Goal: Task Accomplishment & Management: Complete application form

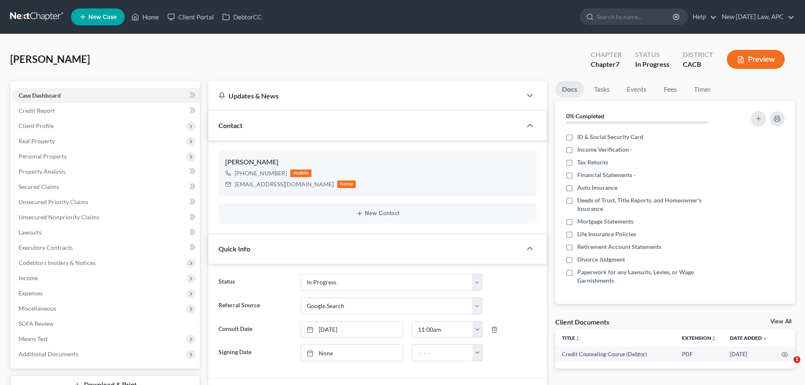
select select "5"
select select "4"
click at [45, 17] on link at bounding box center [37, 16] width 54 height 15
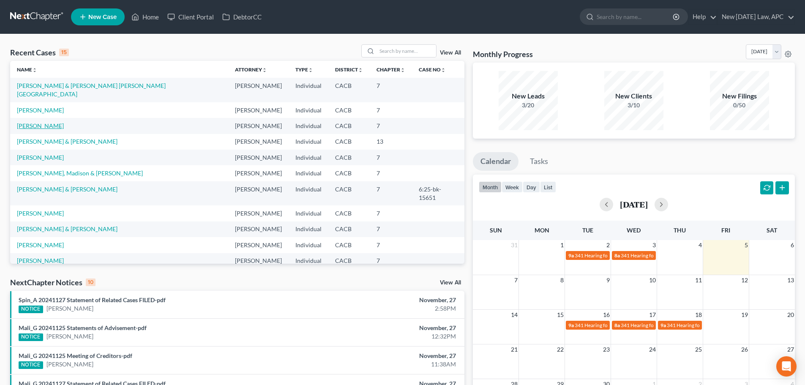
click at [41, 122] on link "Tucker, Jill" at bounding box center [40, 125] width 47 height 7
select select "4"
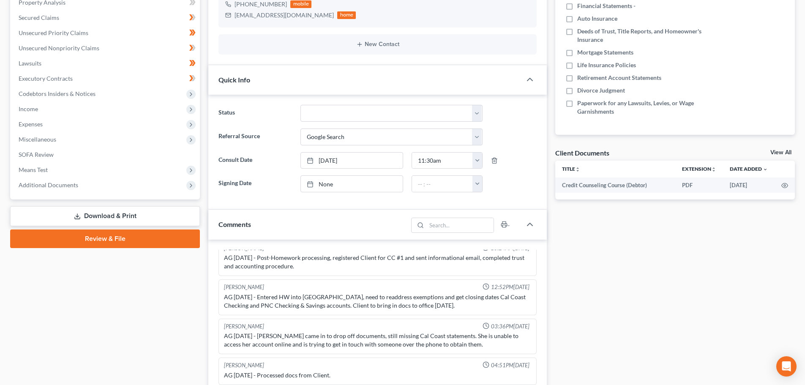
click at [130, 214] on link "Download & Print" at bounding box center [105, 216] width 190 height 20
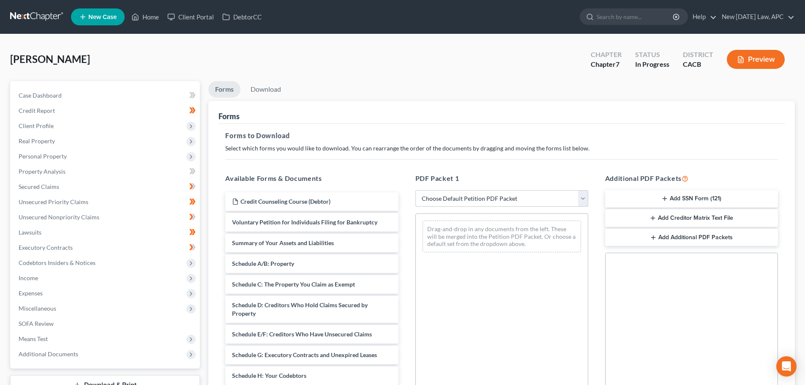
drag, startPoint x: 514, startPoint y: 197, endPoint x: 515, endPoint y: 202, distance: 5.5
click at [514, 197] on select "Choose Default Petition PDF Packet Complete Bankruptcy Petition (all forms and …" at bounding box center [501, 198] width 173 height 17
select select "4"
click at [415, 190] on select "Choose Default Petition PDF Packet Complete Bankruptcy Petition (all forms and …" at bounding box center [501, 198] width 173 height 17
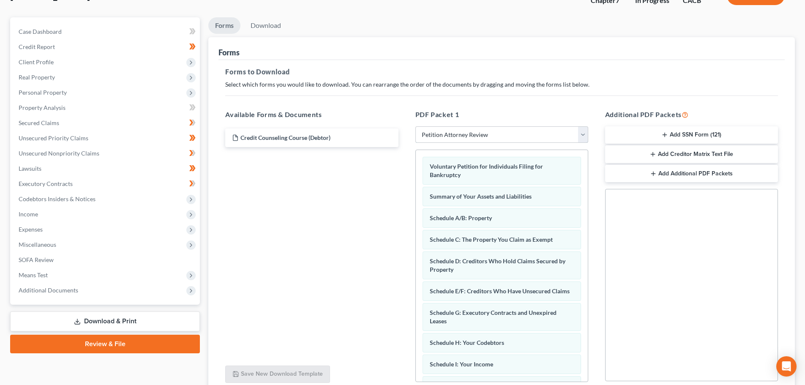
scroll to position [137, 0]
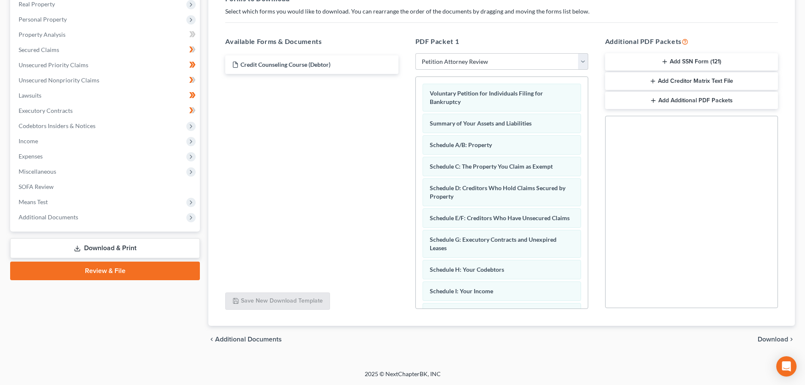
click at [764, 341] on span "Download" at bounding box center [773, 339] width 30 height 7
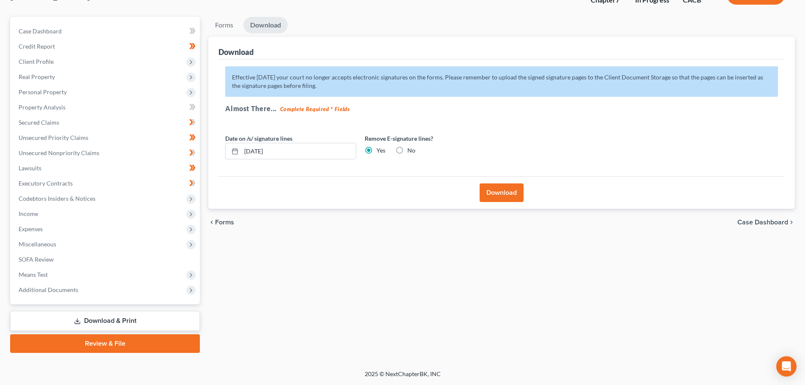
scroll to position [64, 0]
click at [521, 191] on button "Download" at bounding box center [502, 192] width 44 height 19
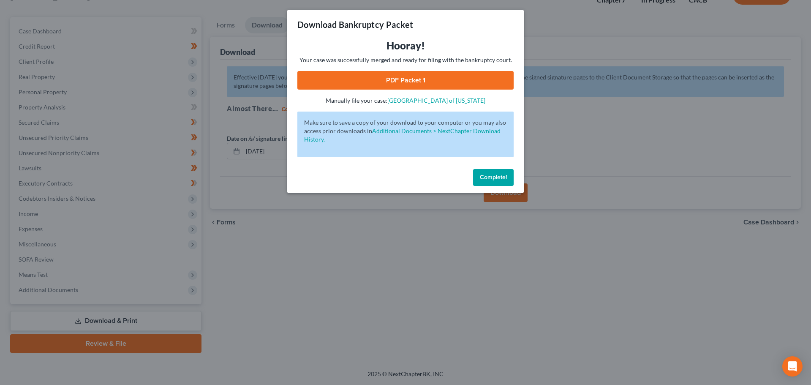
click at [388, 81] on link "PDF Packet 1" at bounding box center [405, 80] width 216 height 19
click at [481, 178] on span "Complete!" at bounding box center [493, 177] width 27 height 7
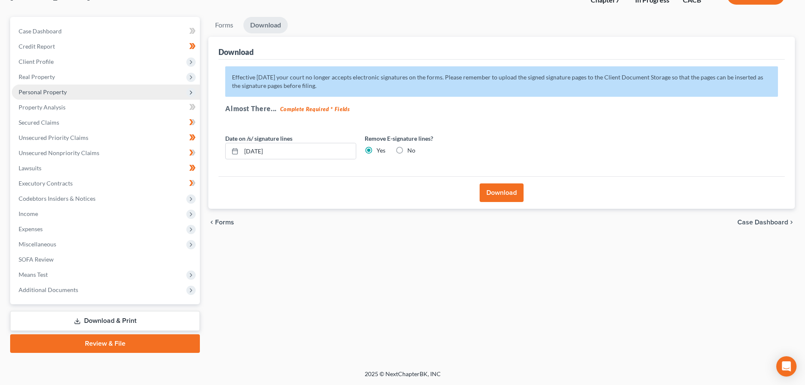
click at [59, 88] on span "Personal Property" at bounding box center [43, 91] width 48 height 7
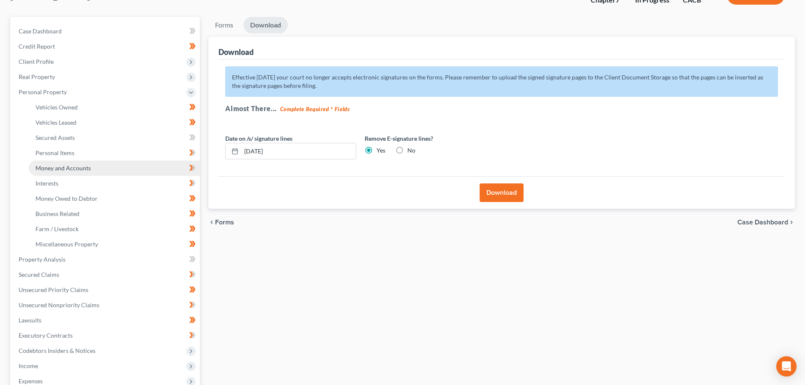
click at [65, 164] on span "Money and Accounts" at bounding box center [62, 167] width 55 height 7
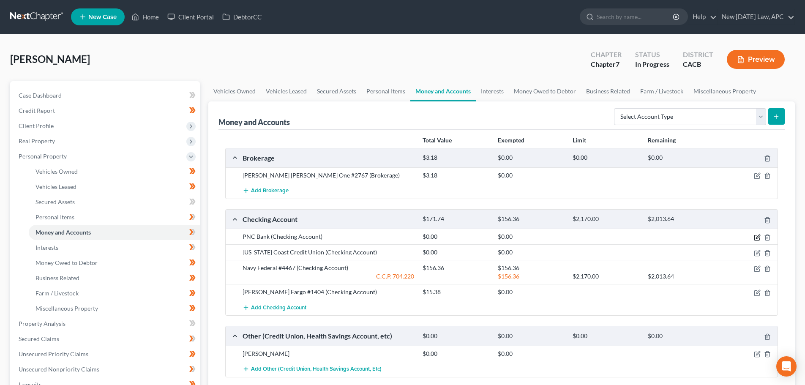
click at [757, 238] on icon "button" at bounding box center [757, 237] width 7 height 7
select select "39"
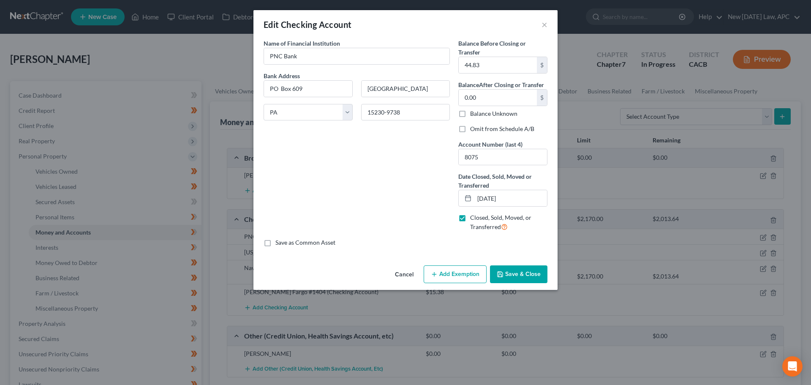
click at [470, 129] on label "Omit from Schedule A/B" at bounding box center [502, 129] width 64 height 8
click at [474, 129] on input "Omit from Schedule A/B" at bounding box center [476, 127] width 5 height 5
checkbox input "true"
click at [507, 273] on button "Save & Close" at bounding box center [518, 274] width 57 height 18
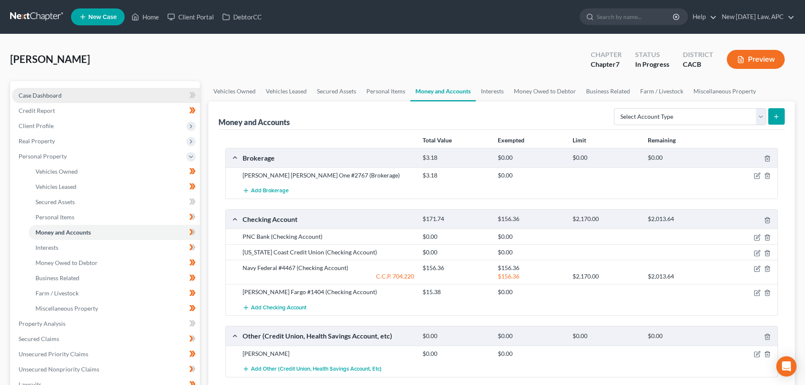
click at [68, 93] on link "Case Dashboard" at bounding box center [106, 95] width 188 height 15
select select "4"
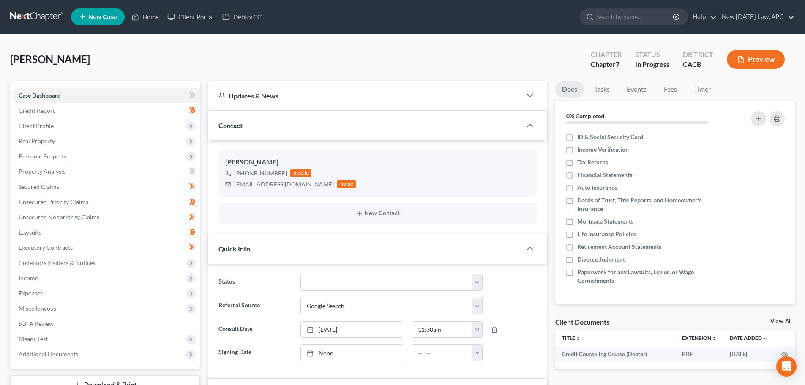
click at [754, 60] on button "Preview" at bounding box center [756, 59] width 58 height 19
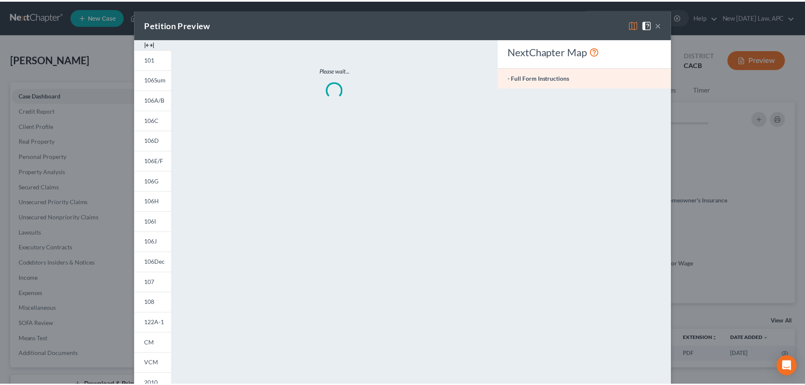
scroll to position [1874, 0]
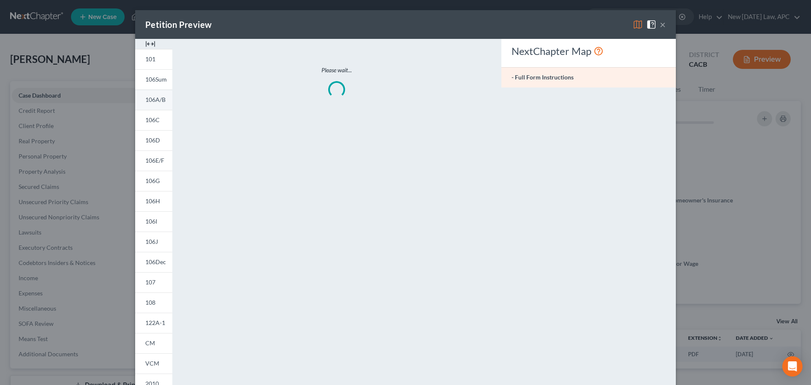
click at [154, 101] on span "106A/B" at bounding box center [155, 99] width 20 height 7
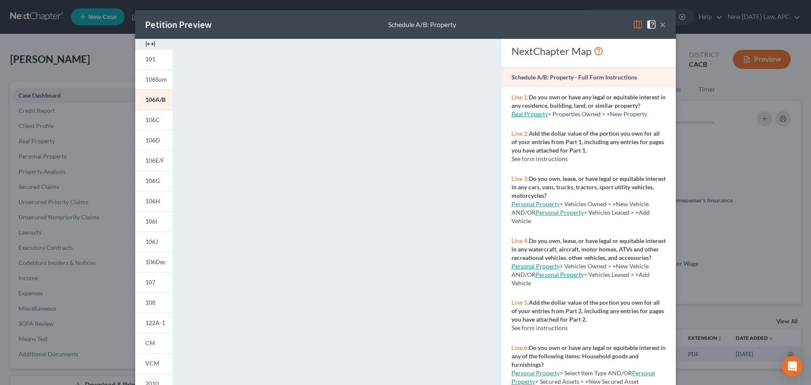
click at [660, 27] on button "×" at bounding box center [663, 24] width 6 height 10
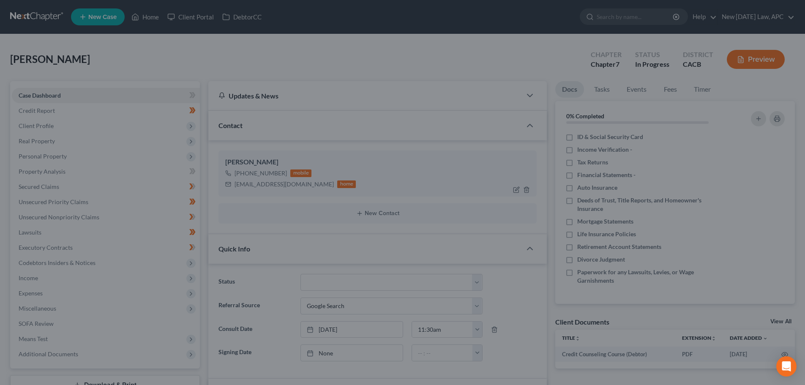
scroll to position [1883, 0]
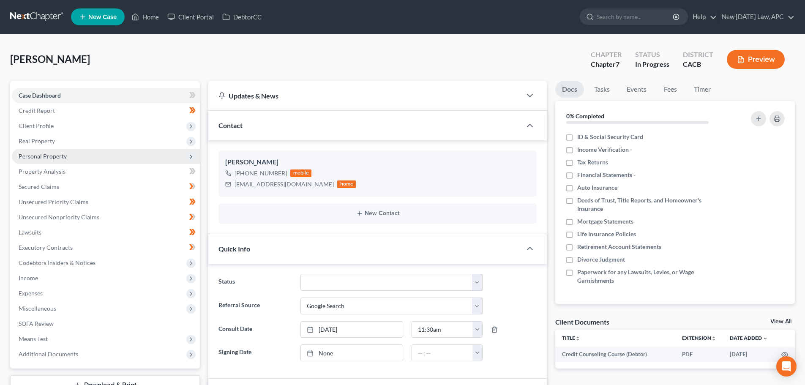
click at [46, 153] on span "Personal Property" at bounding box center [43, 156] width 48 height 7
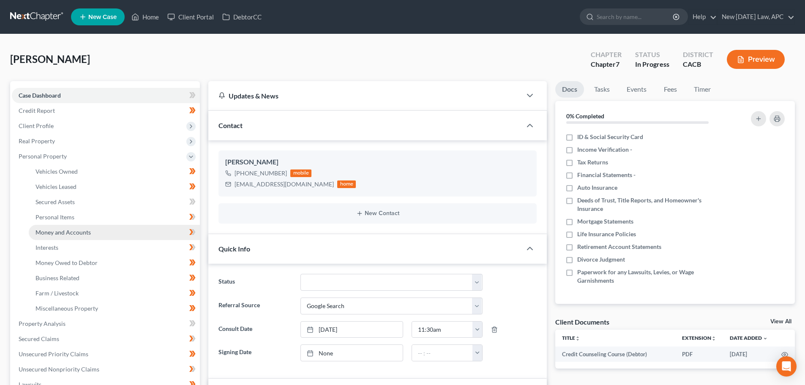
click at [58, 235] on span "Money and Accounts" at bounding box center [62, 232] width 55 height 7
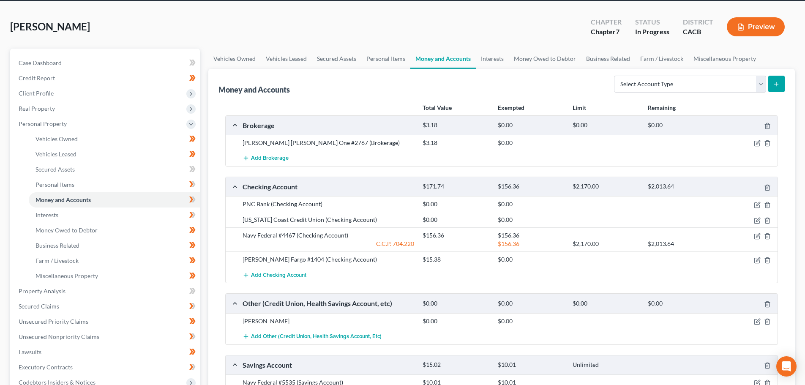
scroll to position [85, 0]
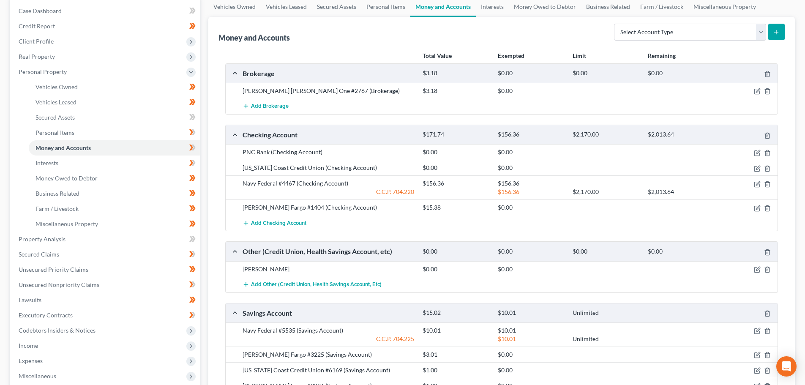
click at [753, 269] on div at bounding box center [748, 269] width 60 height 8
click at [757, 270] on icon "button" at bounding box center [757, 269] width 7 height 7
select select "4"
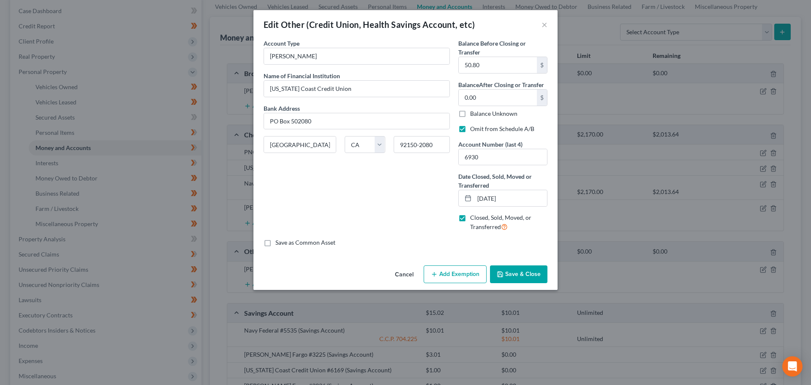
click at [406, 275] on button "Cancel" at bounding box center [404, 274] width 32 height 17
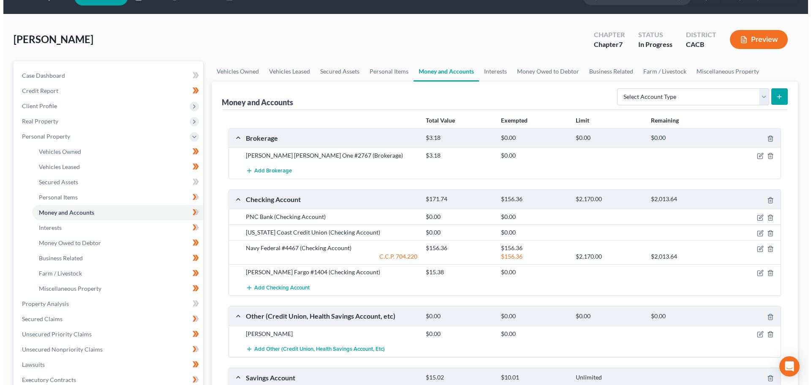
scroll to position [0, 0]
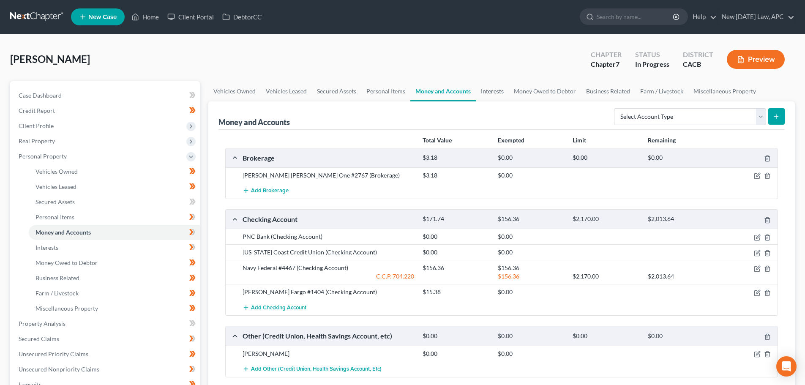
click at [502, 93] on link "Interests" at bounding box center [492, 91] width 33 height 20
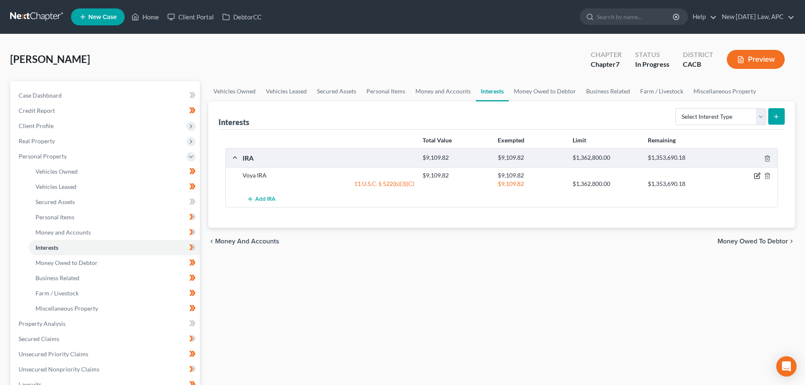
click at [758, 173] on icon "button" at bounding box center [757, 175] width 7 height 7
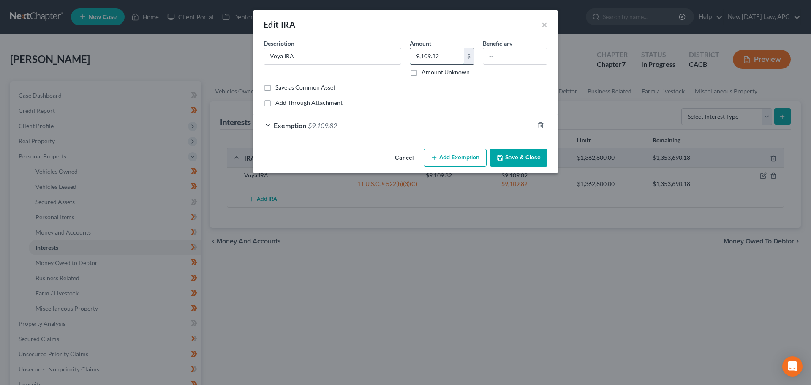
click at [442, 55] on input "9,109.82" at bounding box center [437, 56] width 54 height 16
type input "6,221.84"
click at [436, 122] on div "Exemption $9,109.82" at bounding box center [394, 125] width 281 height 22
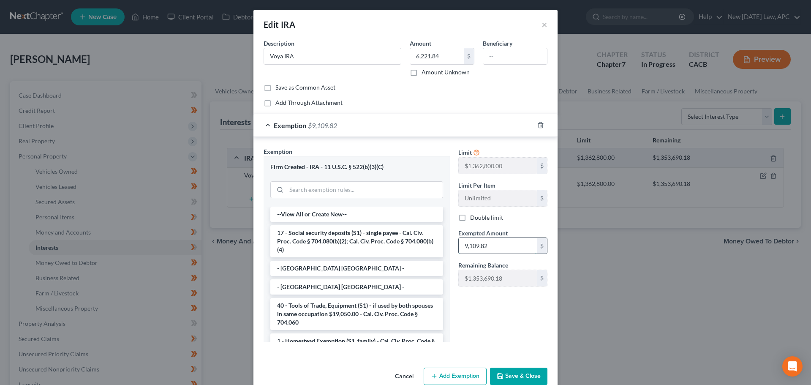
click at [502, 243] on input "9,109.82" at bounding box center [498, 246] width 78 height 16
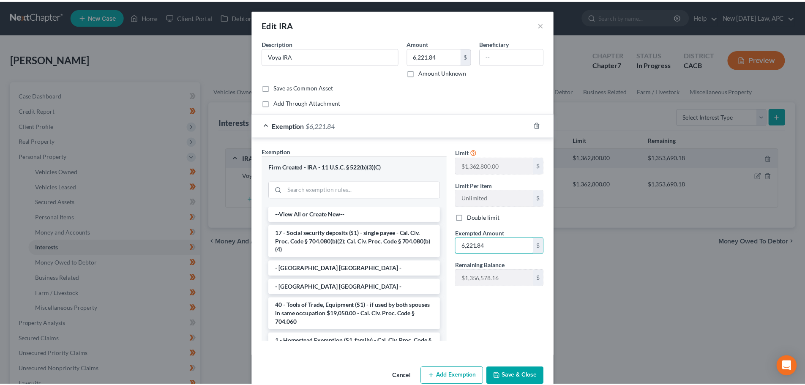
scroll to position [17, 0]
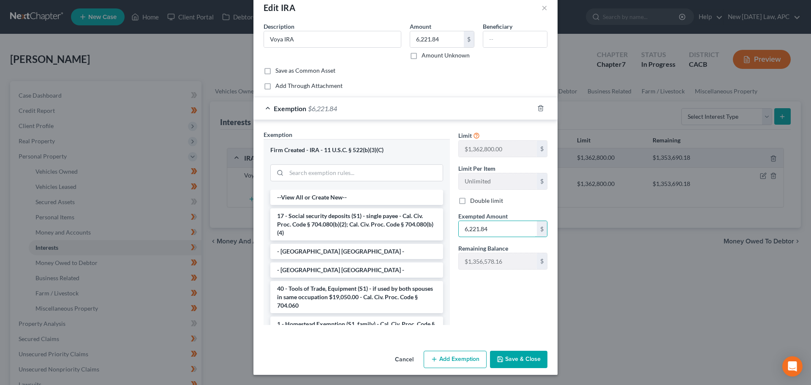
type input "6,221.84"
click at [525, 362] on button "Save & Close" at bounding box center [518, 360] width 57 height 18
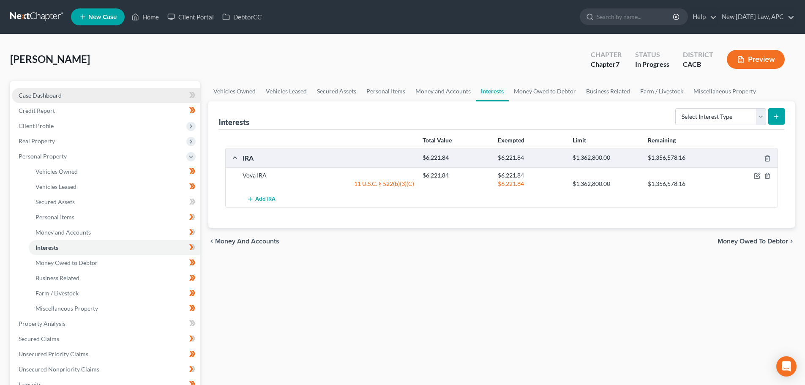
click at [110, 93] on link "Case Dashboard" at bounding box center [106, 95] width 188 height 15
select select "4"
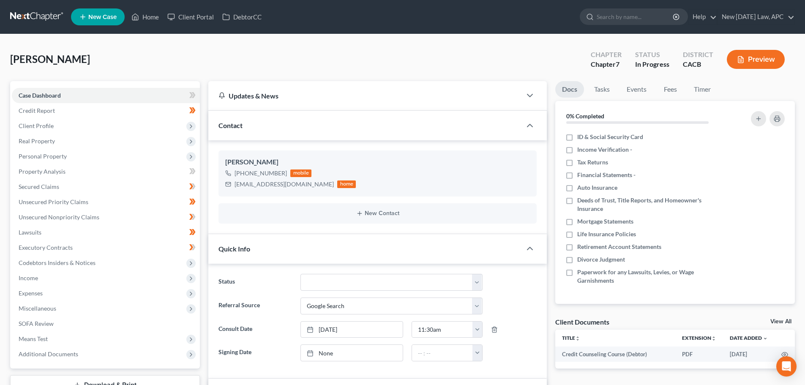
scroll to position [1883, 0]
click at [52, 172] on span "Property Analysis" at bounding box center [42, 171] width 47 height 7
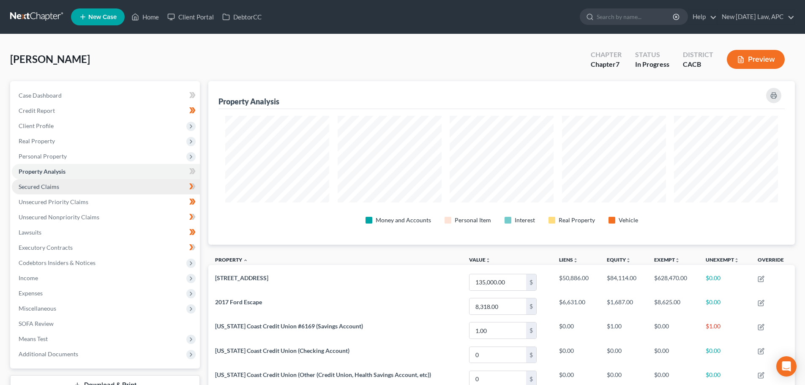
click at [63, 181] on link "Secured Claims" at bounding box center [106, 186] width 188 height 15
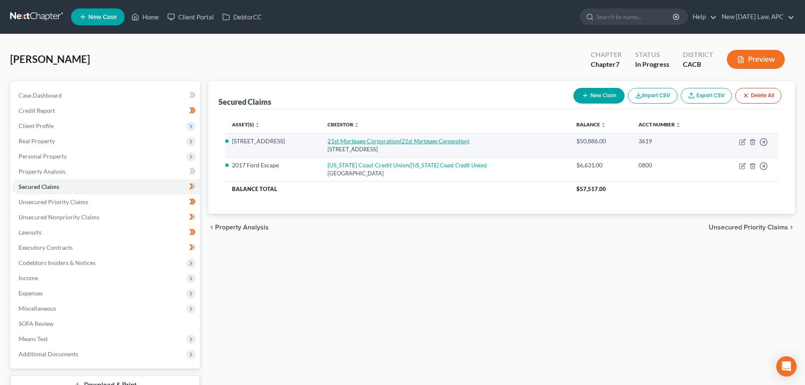
click at [442, 143] on icon "(21st Mortgage Corporation)" at bounding box center [435, 140] width 70 height 7
select select "44"
select select "3"
select select "4"
select select "0"
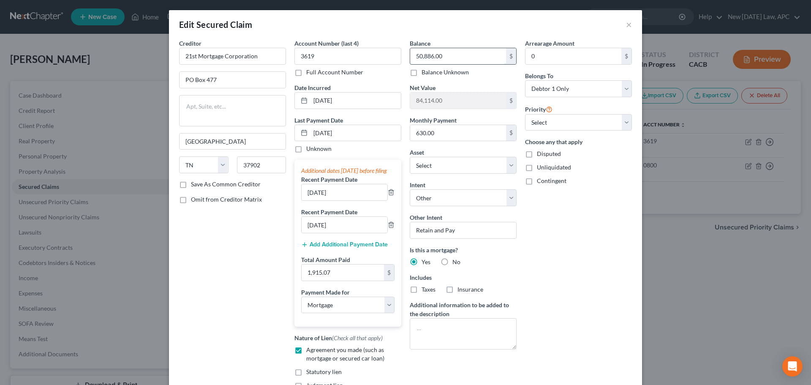
click at [453, 52] on input "50,886.00" at bounding box center [458, 56] width 96 height 16
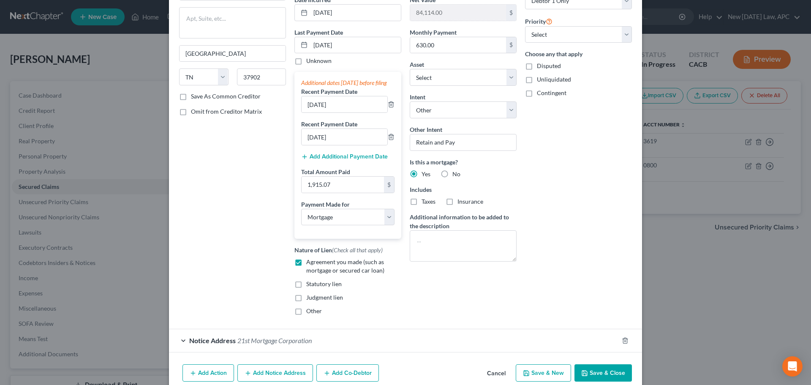
scroll to position [134, 0]
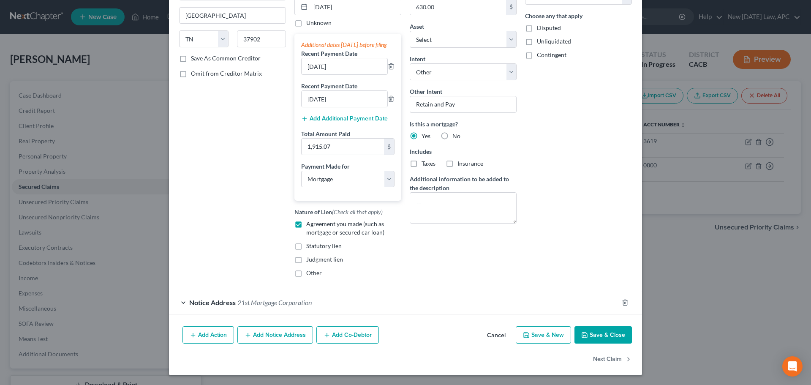
type input "50,824.96"
click at [596, 332] on button "Save & Close" at bounding box center [603, 335] width 57 height 18
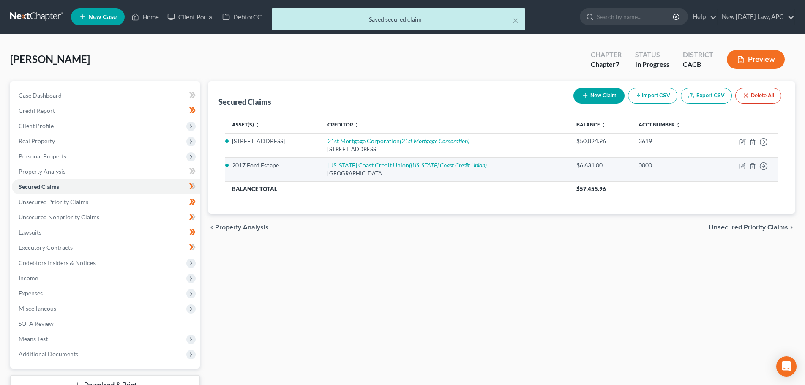
click at [441, 166] on icon "(California Coast Credit Union)" at bounding box center [448, 164] width 78 height 7
select select "4"
select select "0"
select select "4"
select select "0"
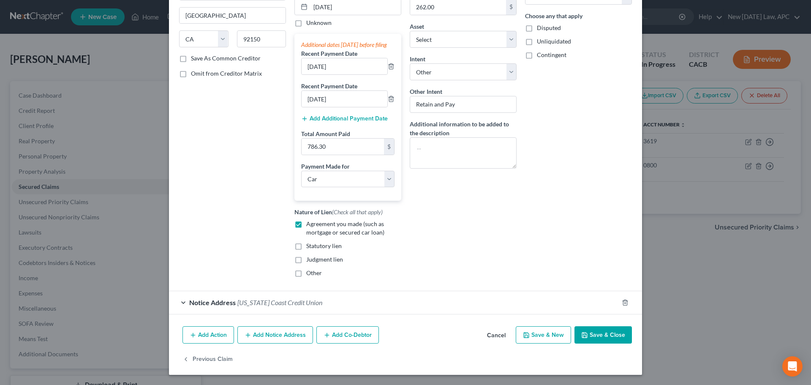
click at [589, 329] on button "Save & Close" at bounding box center [603, 335] width 57 height 18
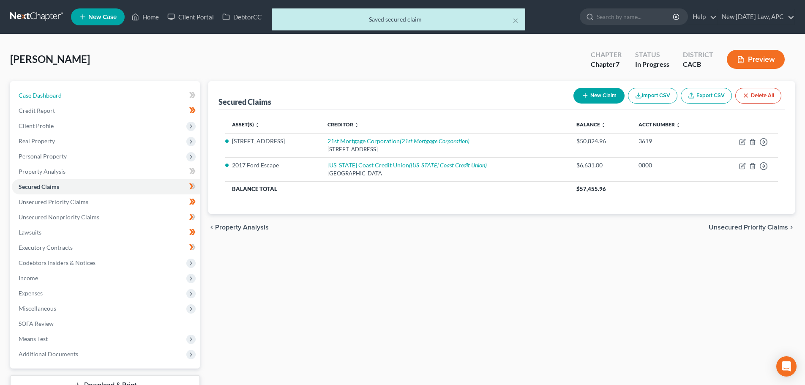
drag, startPoint x: 33, startPoint y: 87, endPoint x: 137, endPoint y: 11, distance: 129.3
click at [33, 88] on link "Case Dashboard" at bounding box center [106, 95] width 188 height 15
select select "4"
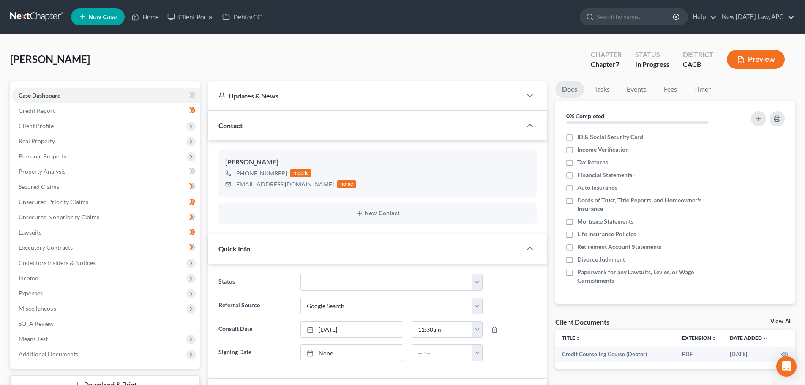
scroll to position [1883, 0]
click at [53, 275] on span "Income" at bounding box center [106, 277] width 188 height 15
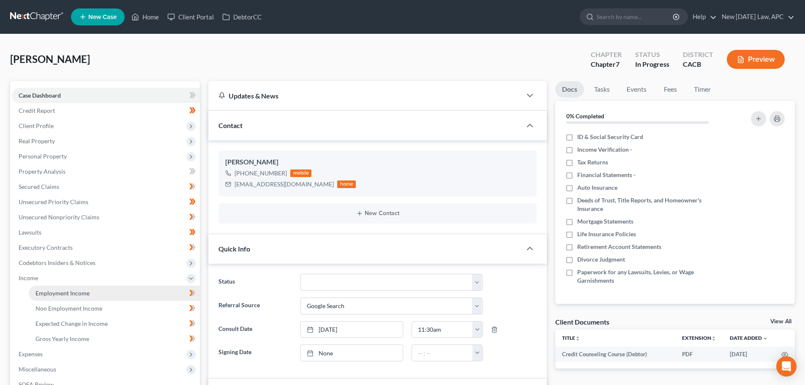
click at [50, 289] on span "Employment Income" at bounding box center [62, 292] width 54 height 7
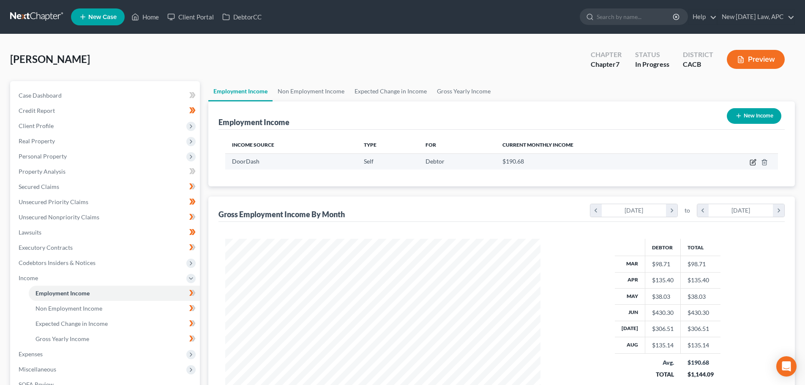
click at [751, 163] on icon "button" at bounding box center [753, 162] width 7 height 7
select select "1"
select select "4"
select select "3"
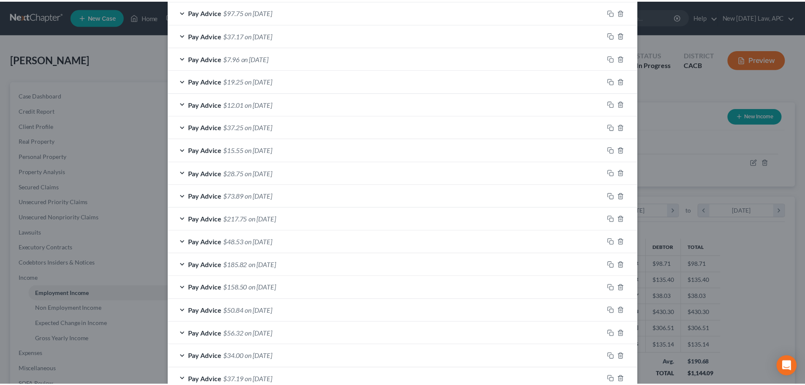
scroll to position [1325, 0]
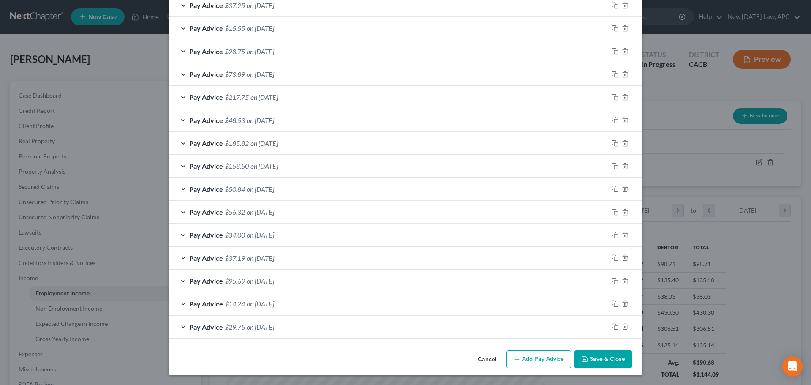
click at [483, 361] on button "Cancel" at bounding box center [487, 359] width 32 height 17
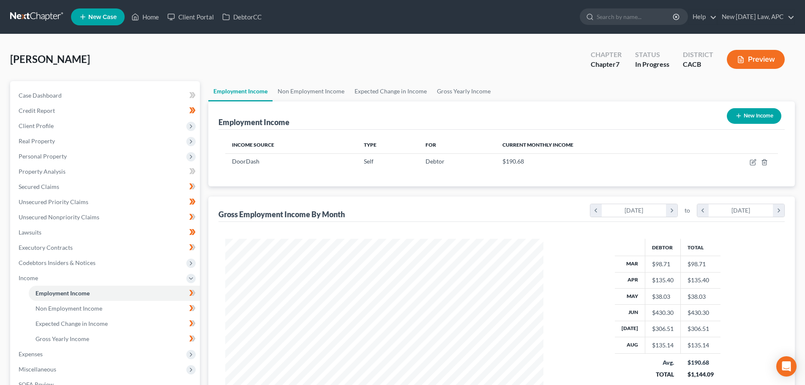
scroll to position [422379, 422204]
click at [404, 94] on link "Expected Change in Income" at bounding box center [390, 91] width 82 height 20
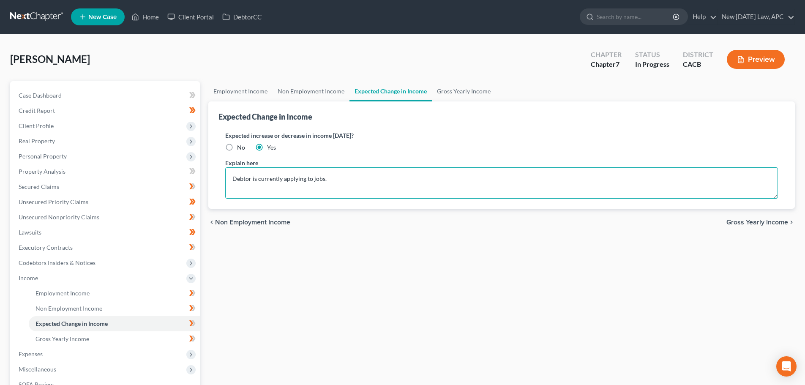
click at [334, 179] on textarea "Debtor is currently applying to jobs." at bounding box center [501, 182] width 553 height 31
drag, startPoint x: 345, startPoint y: 180, endPoint x: 212, endPoint y: 178, distance: 133.1
click at [212, 178] on div "Expected Change in Income Expected increase or decrease in income within one ye…" at bounding box center [501, 154] width 586 height 107
type textarea "Income reported is prior 6-month average, Debtor's income as a Delivery Driver …"
click at [237, 146] on label "No" at bounding box center [241, 147] width 8 height 8
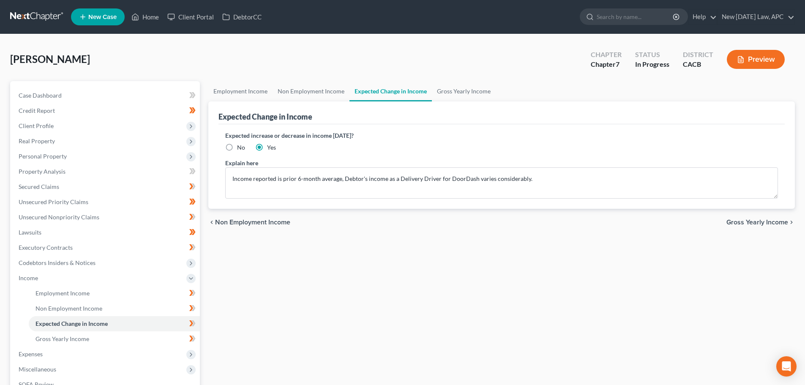
click at [240, 146] on input "No" at bounding box center [242, 145] width 5 height 5
radio input "true"
click at [255, 91] on link "Employment Income" at bounding box center [240, 91] width 64 height 20
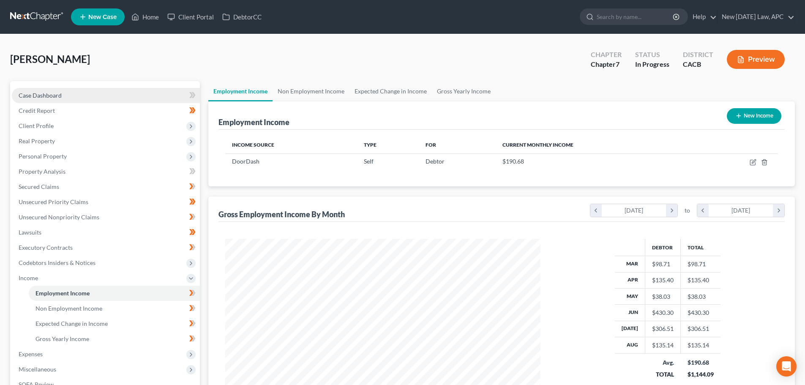
click at [44, 97] on span "Case Dashboard" at bounding box center [40, 95] width 43 height 7
select select "4"
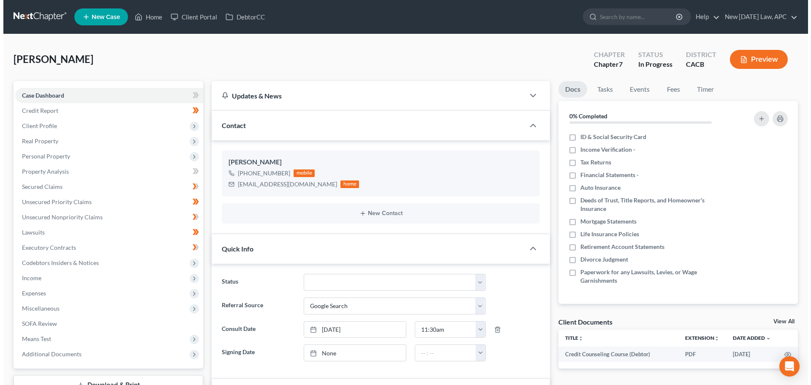
scroll to position [1883, 0]
click at [752, 54] on button "Preview" at bounding box center [756, 59] width 58 height 19
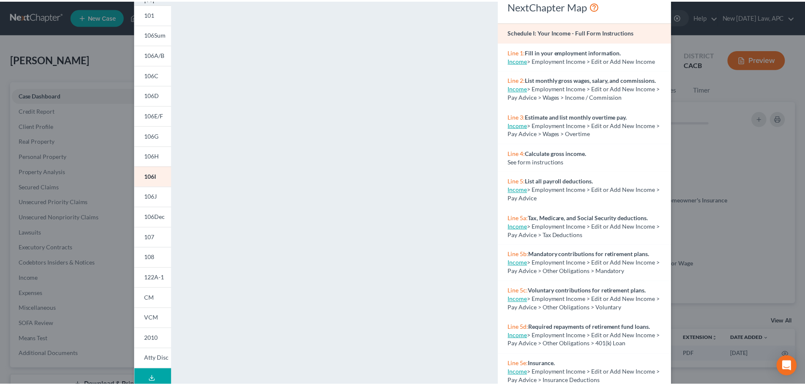
scroll to position [0, 0]
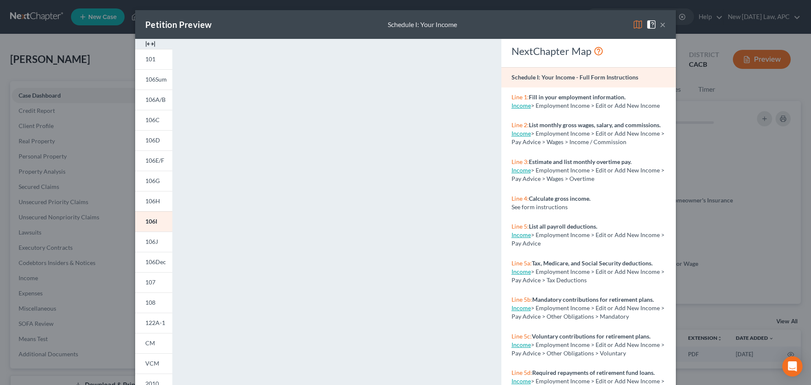
click at [660, 22] on button "×" at bounding box center [663, 24] width 6 height 10
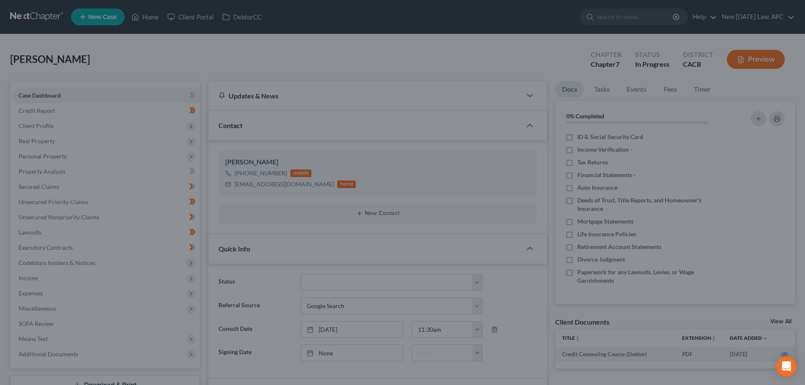
scroll to position [1883, 0]
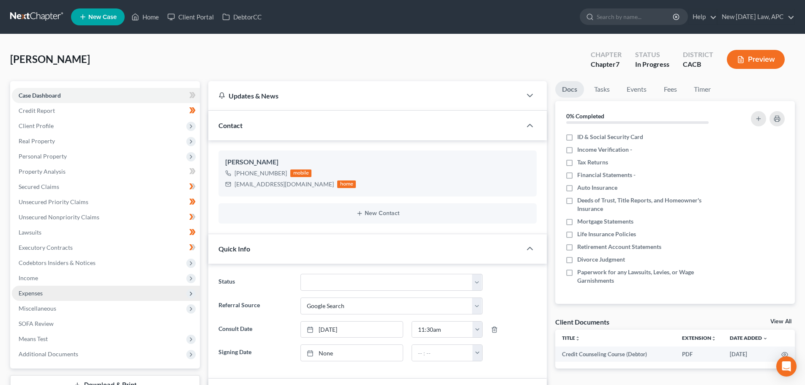
drag, startPoint x: 2, startPoint y: 283, endPoint x: 15, endPoint y: 287, distance: 14.2
click at [28, 286] on span "Expenses" at bounding box center [106, 293] width 188 height 15
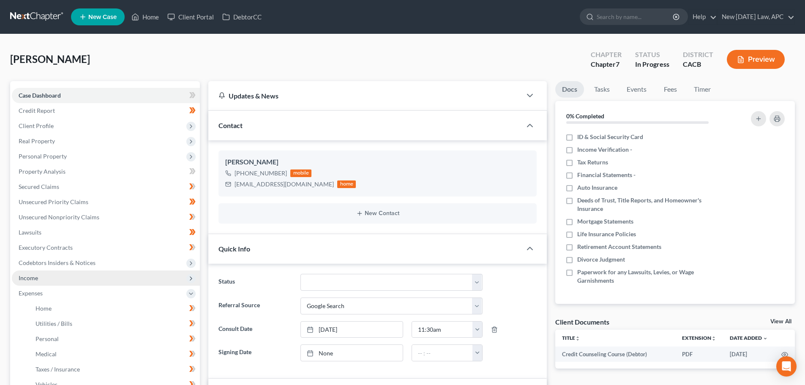
click at [35, 275] on span "Income" at bounding box center [28, 277] width 19 height 7
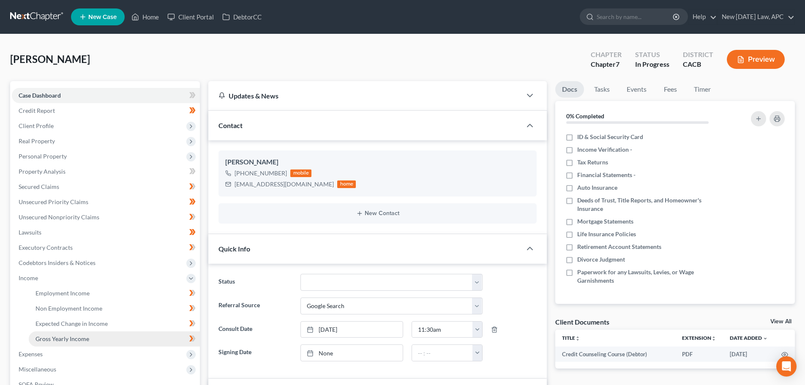
click at [60, 339] on span "Gross Yearly Income" at bounding box center [62, 338] width 54 height 7
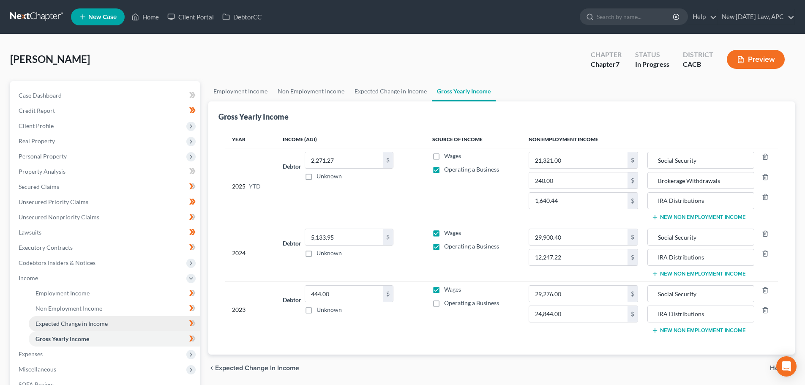
click at [66, 325] on span "Expected Change in Income" at bounding box center [71, 323] width 72 height 7
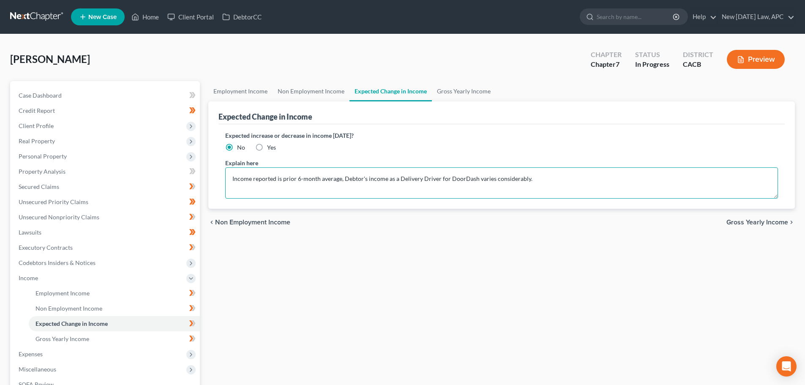
click at [232, 178] on textarea "Income reported is prior 6-month average, Debtor's income as a Delivery Driver …" at bounding box center [501, 182] width 553 height 31
click at [406, 172] on textarea "Self-employment income reported is prior 6-month average, Debtor's income as a …" at bounding box center [501, 182] width 553 height 31
click at [612, 175] on textarea "Self-employment income reported is prior 6-month average, Debtor's income as a …" at bounding box center [501, 182] width 553 height 31
type textarea "Self-employment income reported is prior 6-month average, Debtor's income as a …"
drag, startPoint x: 77, startPoint y: 91, endPoint x: 141, endPoint y: 95, distance: 63.9
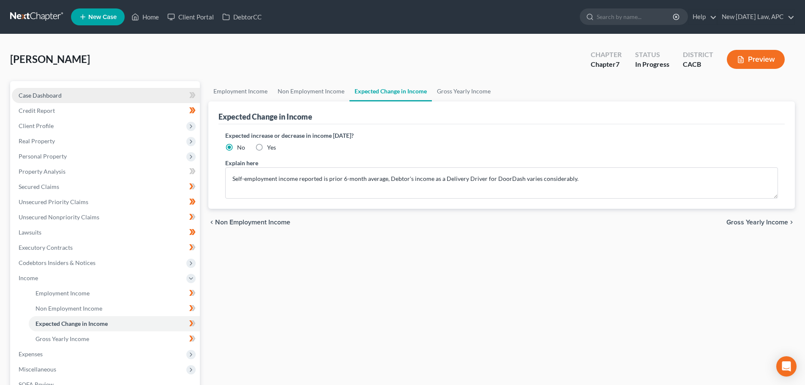
click at [77, 91] on link "Case Dashboard" at bounding box center [106, 95] width 188 height 15
select select "4"
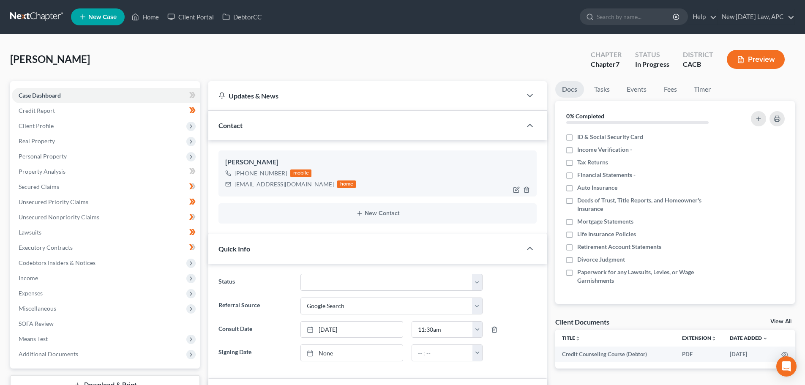
scroll to position [1883, 0]
click at [82, 294] on span "Expenses" at bounding box center [106, 293] width 188 height 15
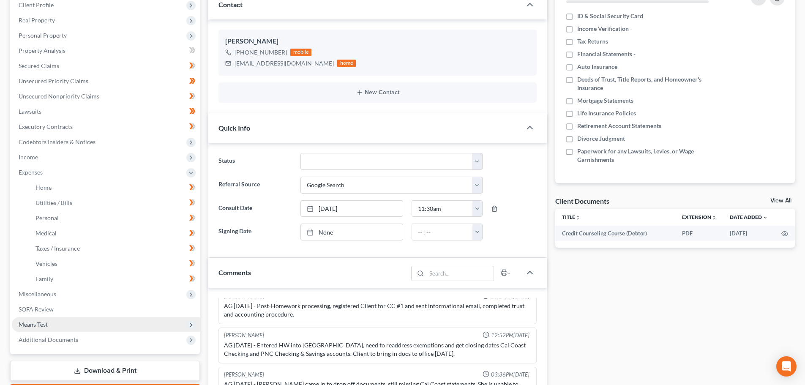
scroll to position [127, 0]
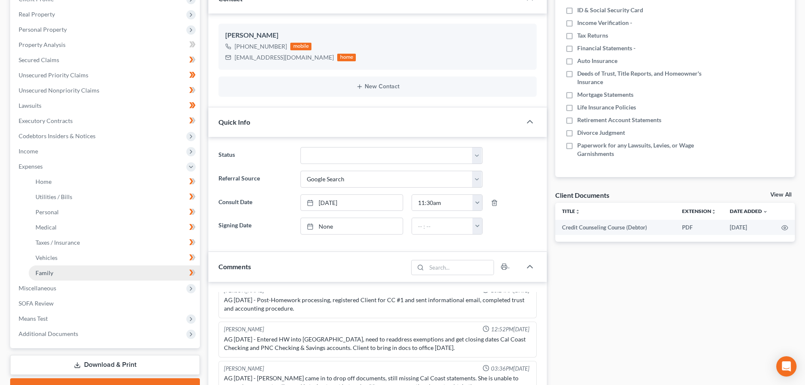
click at [64, 267] on link "Family" at bounding box center [114, 272] width 171 height 15
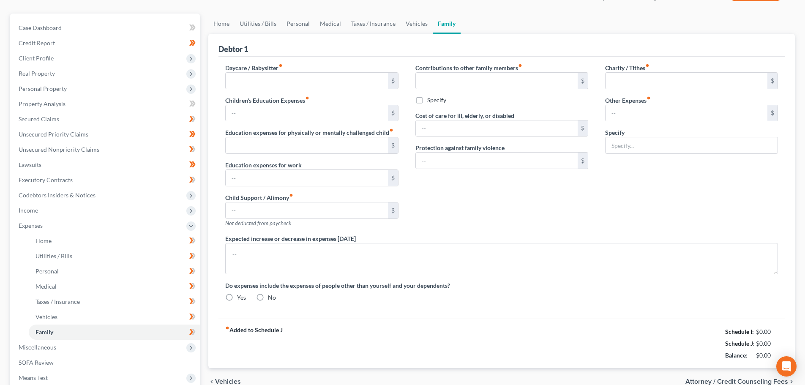
type input "0.00"
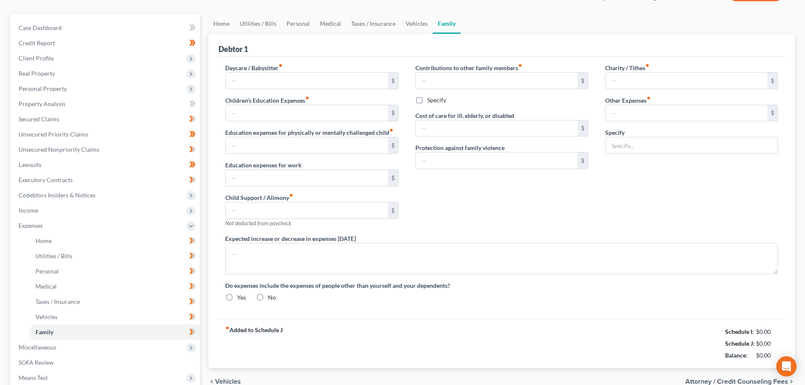
type input "0.00"
type input "110.00"
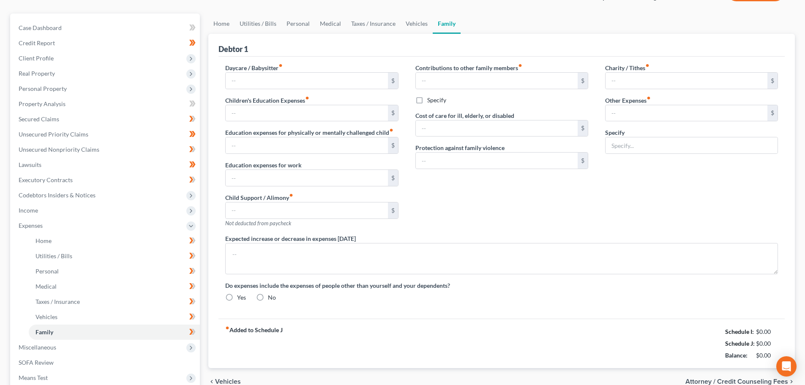
type input "Pet Expenses"
type textarea "Increase in electric bill and HOA fees."
radio input "true"
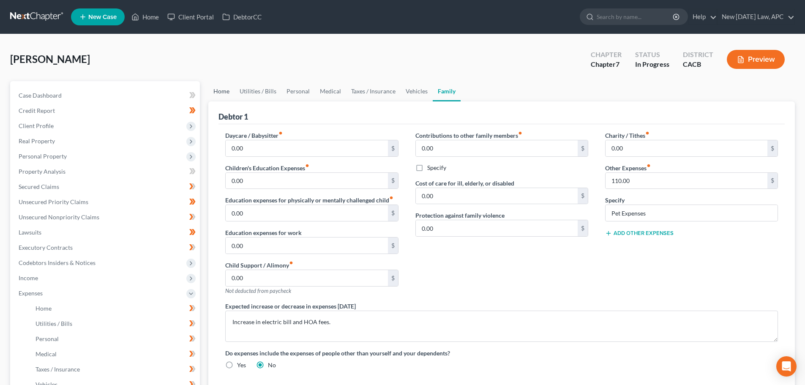
click at [221, 93] on link "Home" at bounding box center [221, 91] width 26 height 20
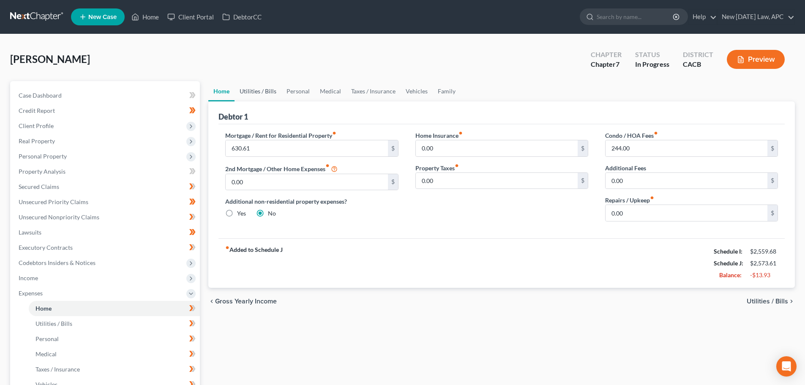
click at [258, 89] on link "Utilities / Bills" at bounding box center [258, 91] width 47 height 20
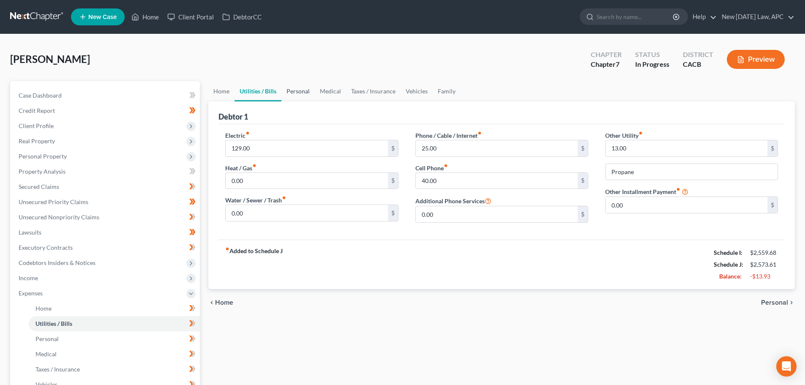
click at [300, 90] on link "Personal" at bounding box center [297, 91] width 33 height 20
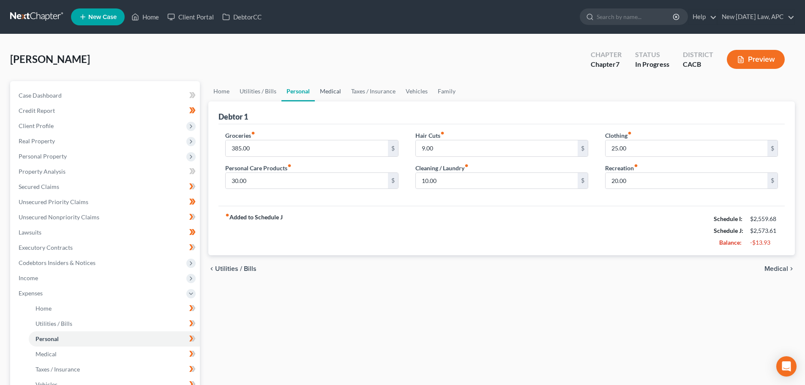
click at [325, 96] on link "Medical" at bounding box center [330, 91] width 31 height 20
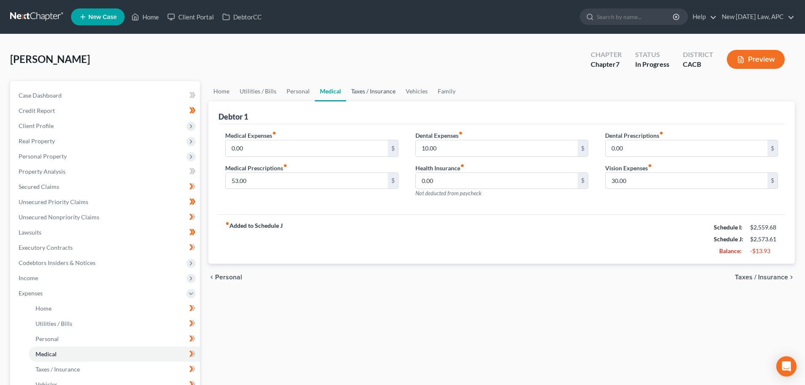
click at [364, 93] on link "Taxes / Insurance" at bounding box center [373, 91] width 55 height 20
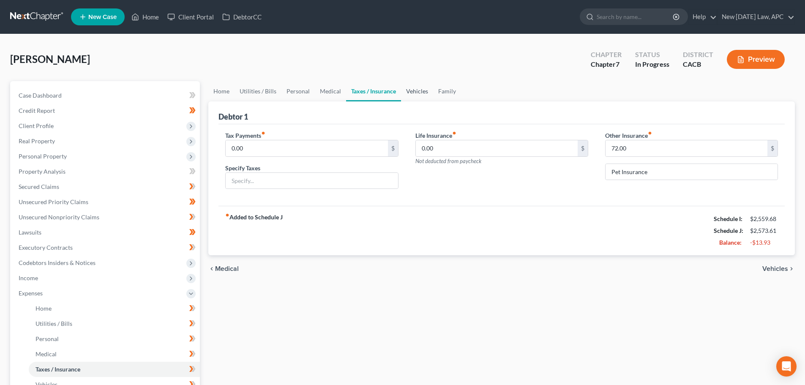
click at [417, 89] on link "Vehicles" at bounding box center [417, 91] width 32 height 20
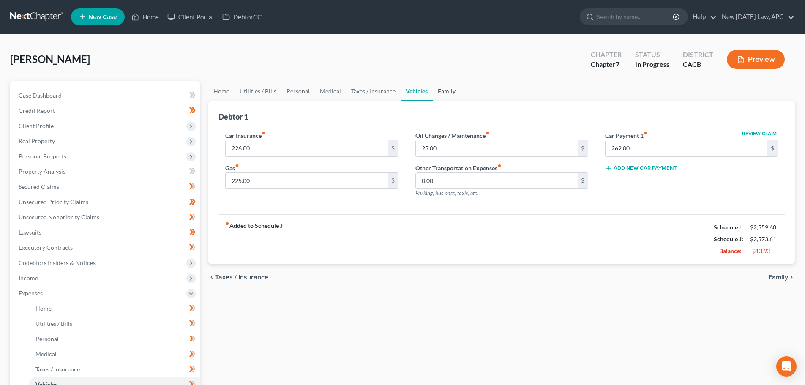
click at [450, 90] on link "Family" at bounding box center [447, 91] width 28 height 20
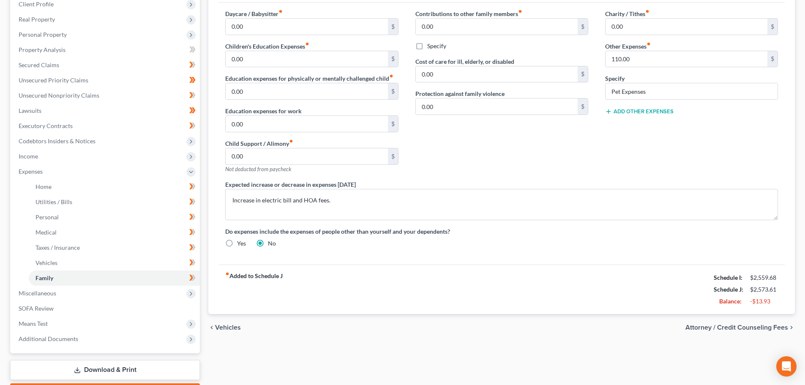
scroll to position [127, 0]
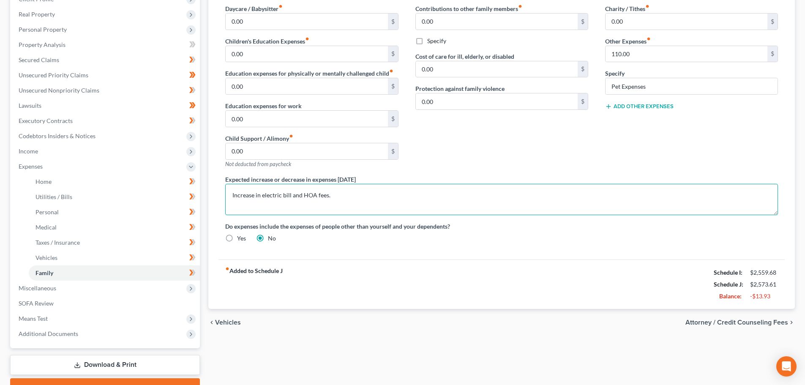
click at [352, 195] on textarea "Increase in electric bill and HOA fees." at bounding box center [501, 199] width 553 height 31
click at [342, 194] on textarea "Increase in electric bill and HOA fees." at bounding box center [501, 199] width 553 height 31
click at [366, 195] on textarea "Increase in electric bill and HOA fees." at bounding box center [501, 199] width 553 height 31
drag, startPoint x: 336, startPoint y: 194, endPoint x: 227, endPoint y: 186, distance: 109.3
click at [227, 186] on textarea "Increase in electric bill and HOA fees." at bounding box center [501, 199] width 553 height 31
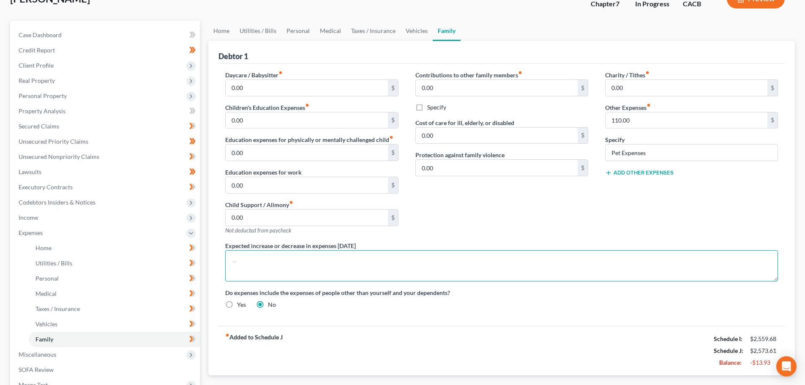
scroll to position [0, 0]
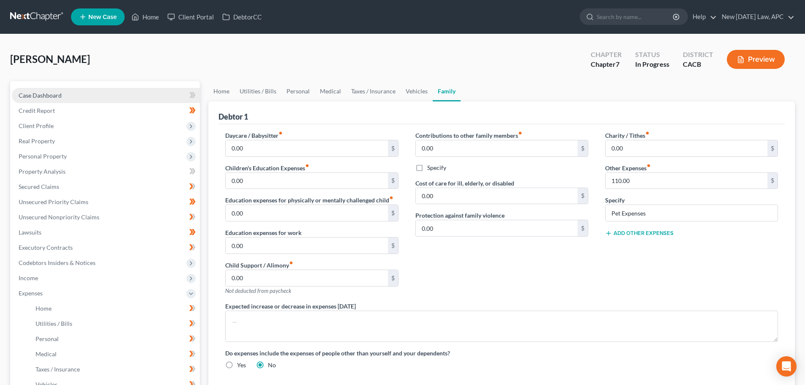
click at [99, 88] on link "Case Dashboard" at bounding box center [106, 95] width 188 height 15
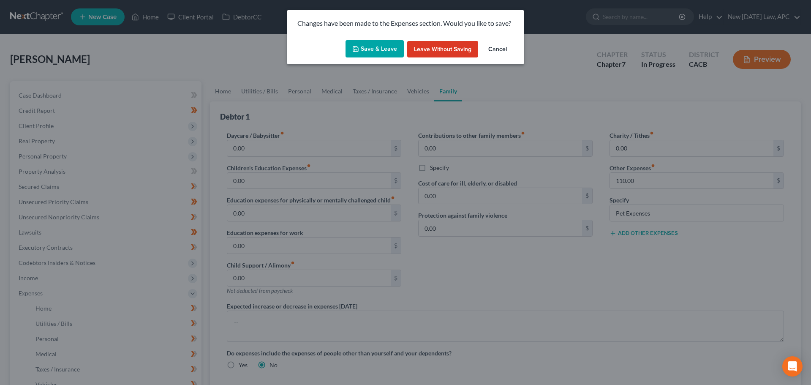
click at [93, 97] on div "Changes have been made to the Expenses section. Would you like to save? Save & …" at bounding box center [405, 192] width 811 height 385
click at [379, 55] on button "Save & Leave" at bounding box center [375, 49] width 58 height 18
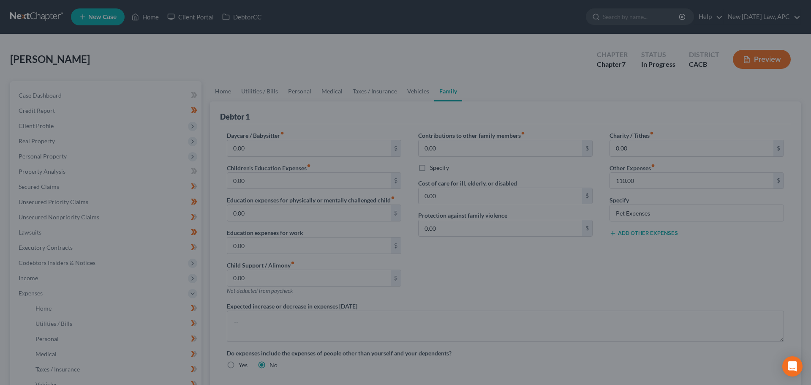
select select "4"
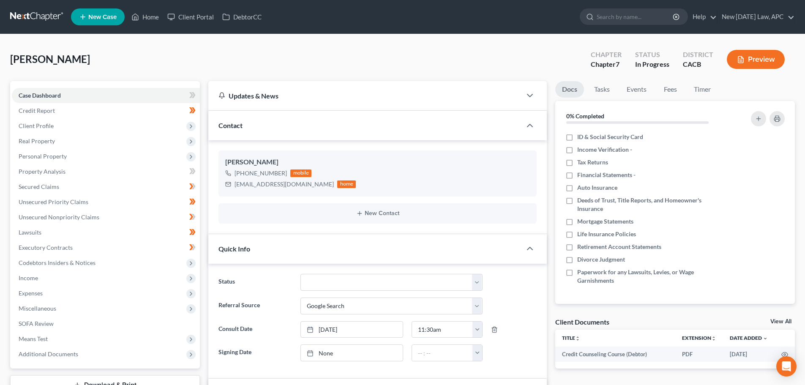
scroll to position [1883, 0]
click at [54, 285] on span "Income" at bounding box center [106, 277] width 188 height 15
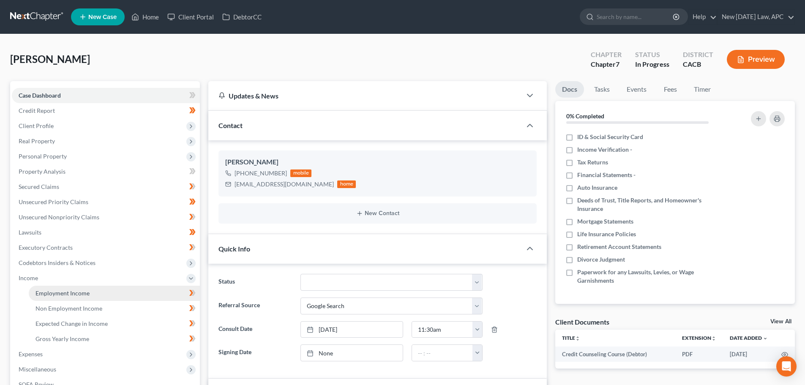
click at [70, 291] on span "Employment Income" at bounding box center [62, 292] width 54 height 7
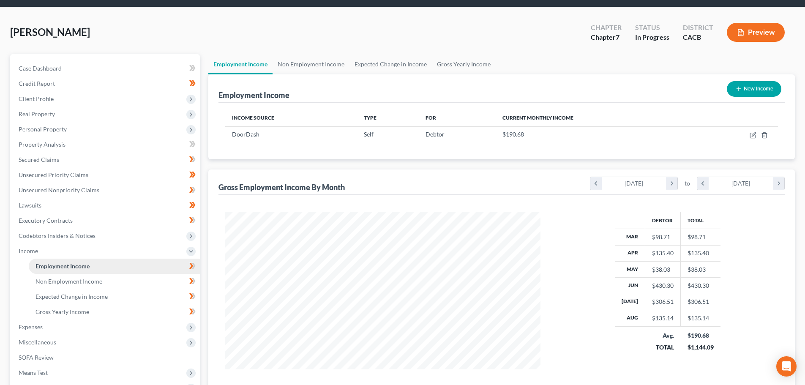
scroll to position [42, 0]
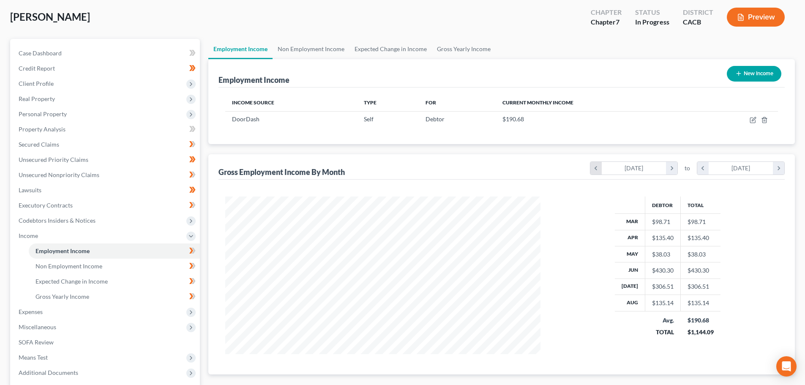
click at [592, 167] on icon "chevron_left" at bounding box center [595, 168] width 11 height 13
click at [593, 167] on icon "chevron_left" at bounding box center [595, 168] width 11 height 13
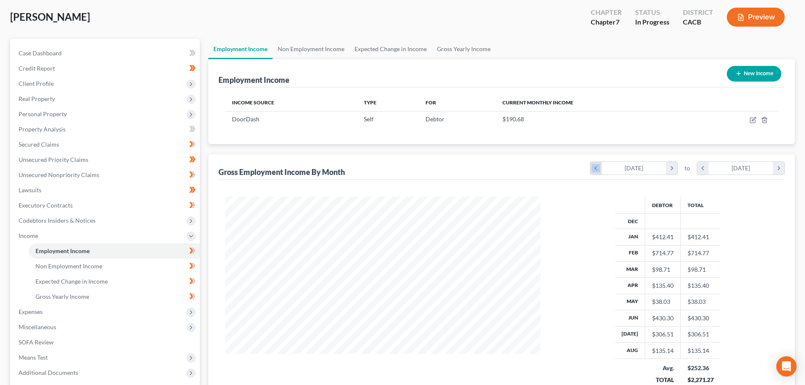
scroll to position [200, 332]
click at [679, 168] on div "chevron_left December 2024 chevron_right to chevron_left August 2025 chevron_ri…" at bounding box center [687, 168] width 195 height 14
click at [674, 168] on icon "chevron_right" at bounding box center [671, 168] width 11 height 13
click at [71, 300] on link "Gross Yearly Income" at bounding box center [114, 296] width 171 height 15
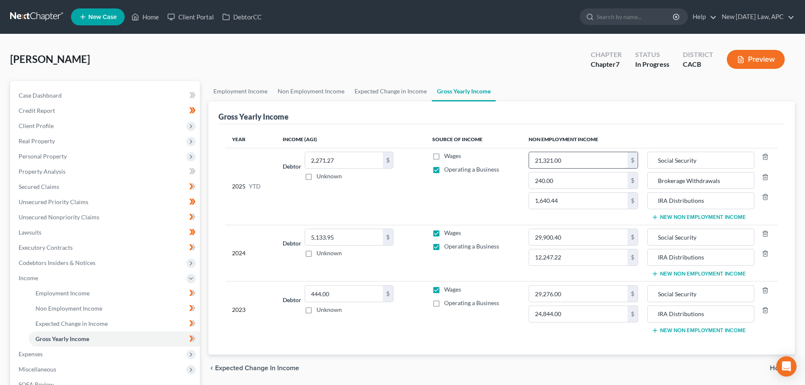
click at [562, 161] on input "21,321.00" at bounding box center [578, 160] width 98 height 16
type input "22,991.40"
click at [216, 90] on link "Employment Income" at bounding box center [240, 91] width 64 height 20
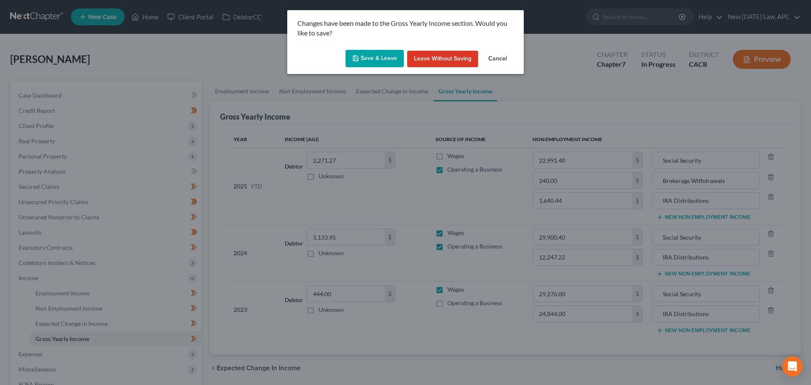
click at [370, 56] on button "Save & Leave" at bounding box center [375, 59] width 58 height 18
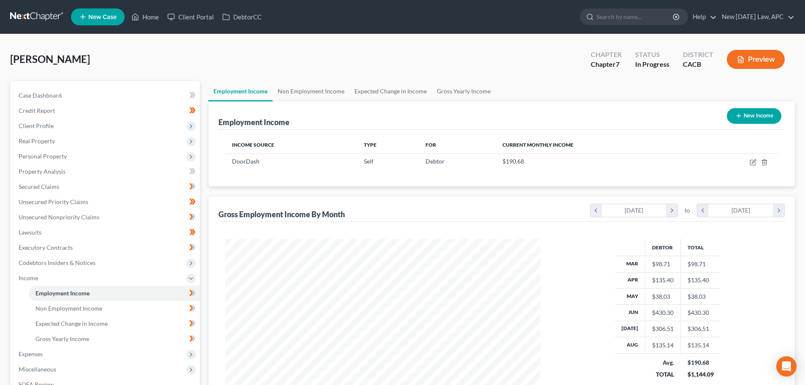
scroll to position [158, 332]
click at [333, 94] on link "Non Employment Income" at bounding box center [311, 91] width 77 height 20
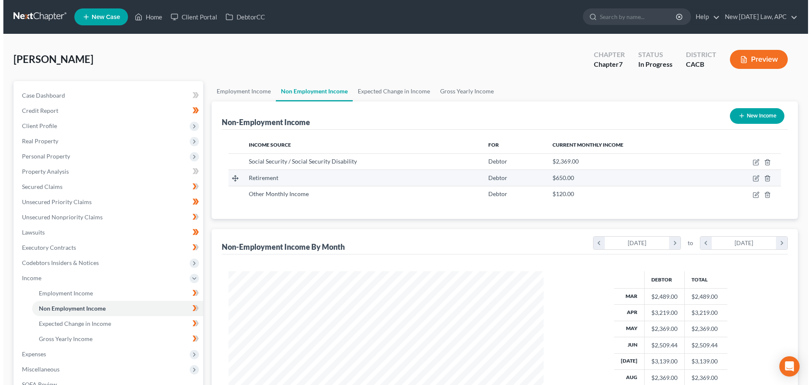
scroll to position [158, 332]
click at [750, 177] on icon "button" at bounding box center [752, 178] width 5 height 5
select select "3"
select select "0"
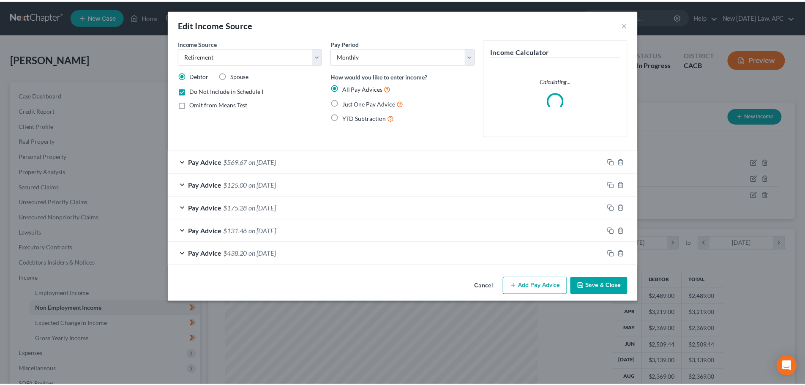
scroll to position [159, 335]
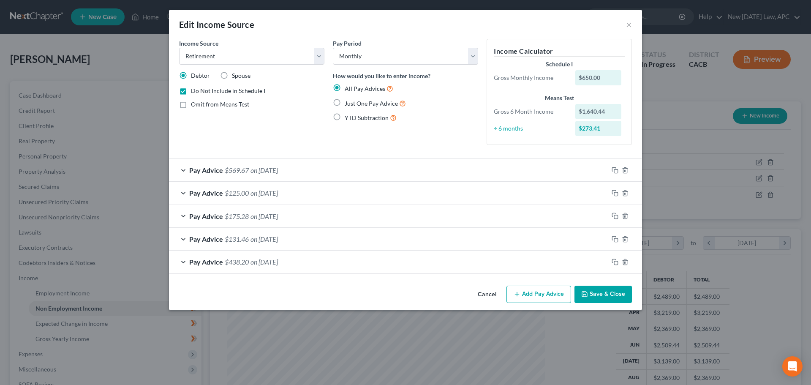
click at [494, 295] on button "Cancel" at bounding box center [487, 294] width 32 height 17
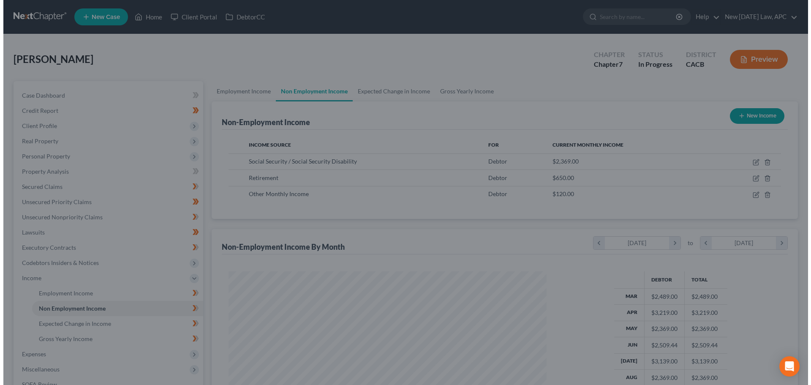
scroll to position [422379, 422204]
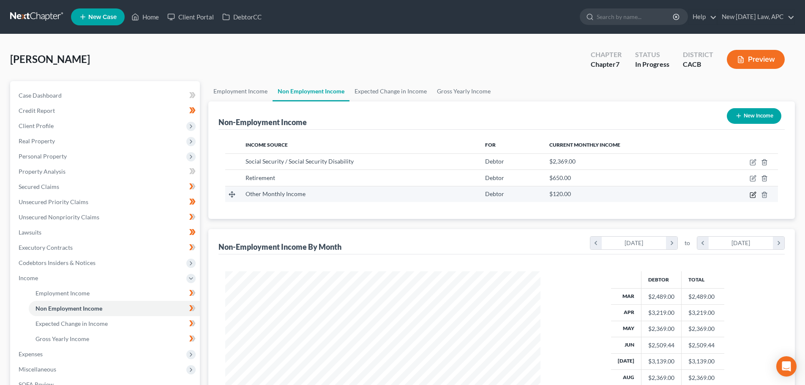
click at [755, 195] on icon "button" at bounding box center [753, 194] width 7 height 7
select select "13"
select select "0"
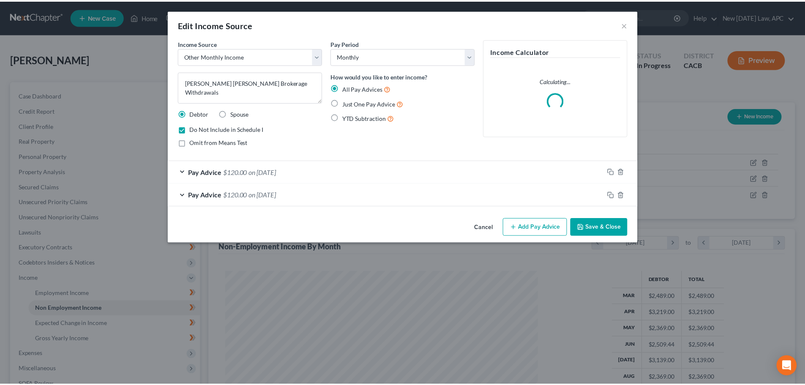
scroll to position [159, 335]
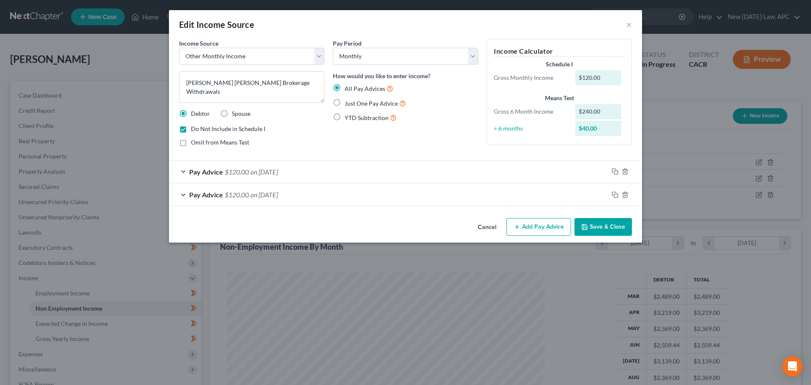
click at [489, 229] on button "Cancel" at bounding box center [487, 227] width 32 height 17
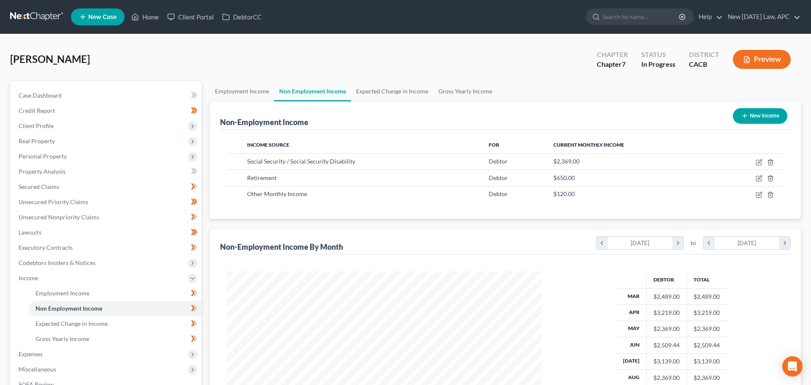
scroll to position [422379, 422204]
click at [749, 177] on td at bounding box center [743, 178] width 69 height 16
click at [752, 177] on icon "button" at bounding box center [753, 178] width 7 height 7
select select "3"
select select "0"
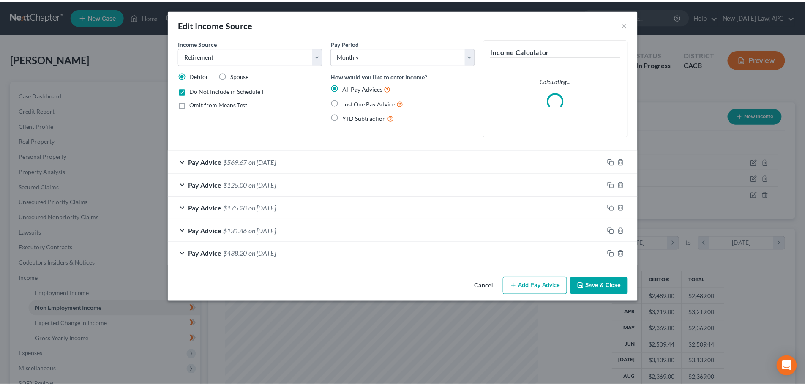
scroll to position [159, 335]
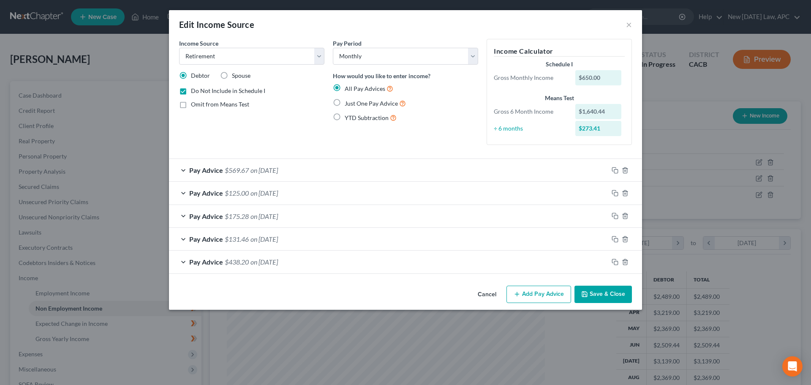
click at [278, 259] on span "on 04/02/2025" at bounding box center [264, 262] width 27 height 8
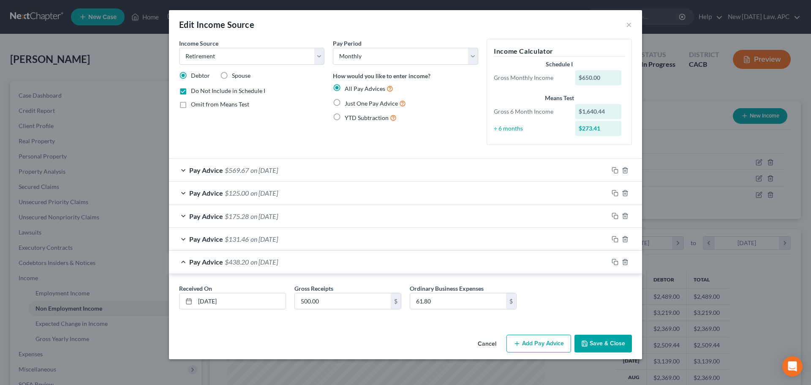
click at [485, 343] on button "Cancel" at bounding box center [487, 343] width 32 height 17
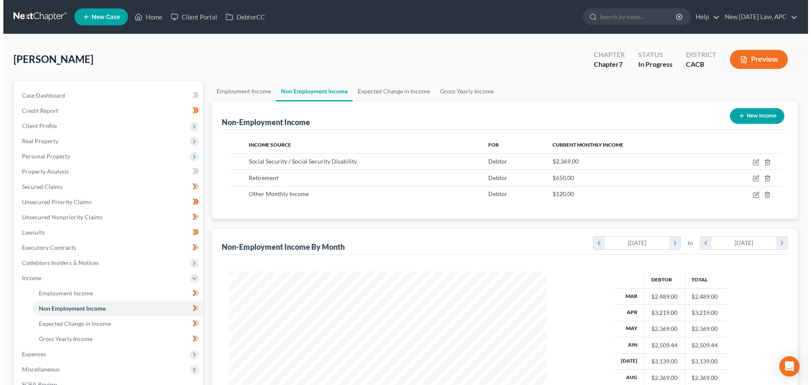
scroll to position [422379, 422204]
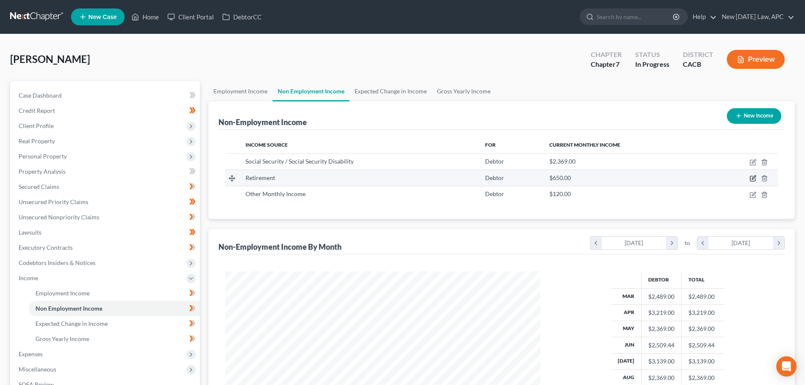
click at [753, 177] on icon "button" at bounding box center [753, 178] width 7 height 7
select select "3"
select select "0"
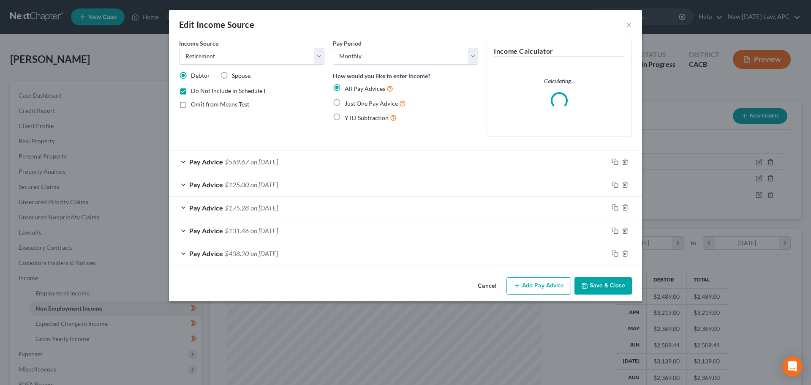
scroll to position [159, 335]
click at [301, 163] on div "Pay Advice $569.67 on 07/08/2025" at bounding box center [388, 161] width 439 height 22
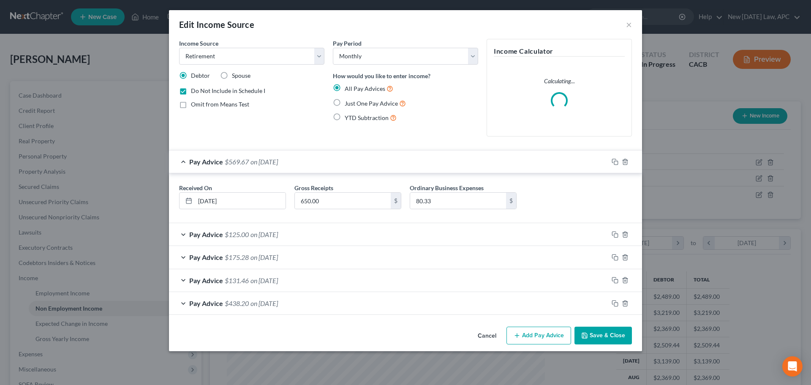
click at [310, 234] on div "Pay Advice $125.00 on 06/26/2025" at bounding box center [388, 234] width 439 height 22
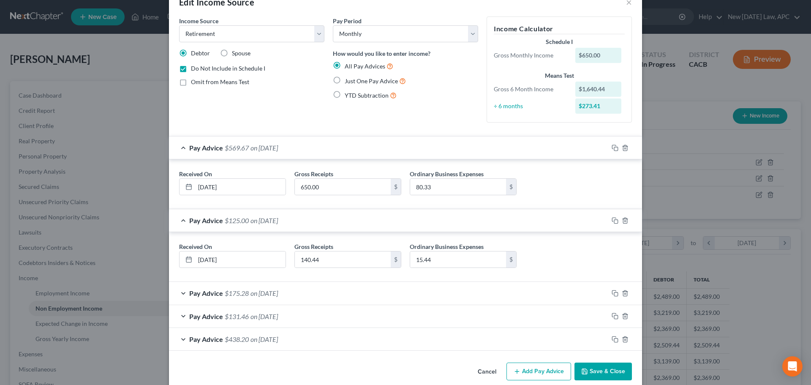
scroll to position [35, 0]
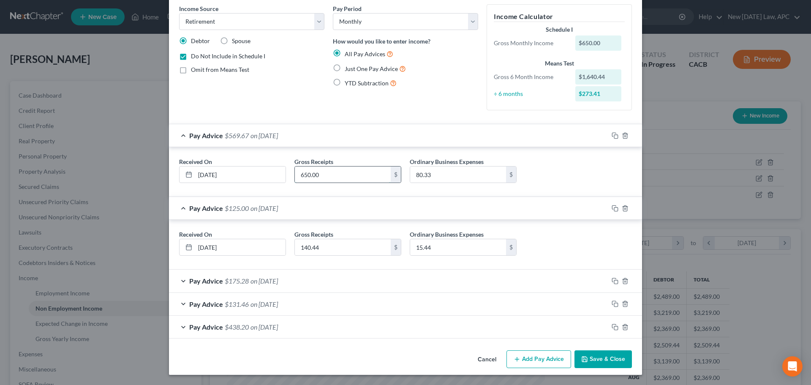
click at [328, 179] on input "650.00" at bounding box center [343, 174] width 96 height 16
type input "730.33"
click at [468, 176] on input "80.33" at bounding box center [458, 174] width 96 height 16
drag, startPoint x: 533, startPoint y: 357, endPoint x: 500, endPoint y: 338, distance: 38.6
click at [533, 357] on button "Add Pay Advice" at bounding box center [539, 359] width 65 height 18
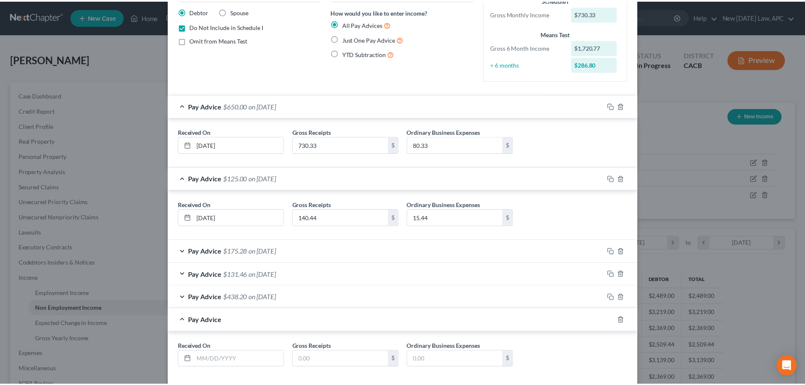
scroll to position [107, 0]
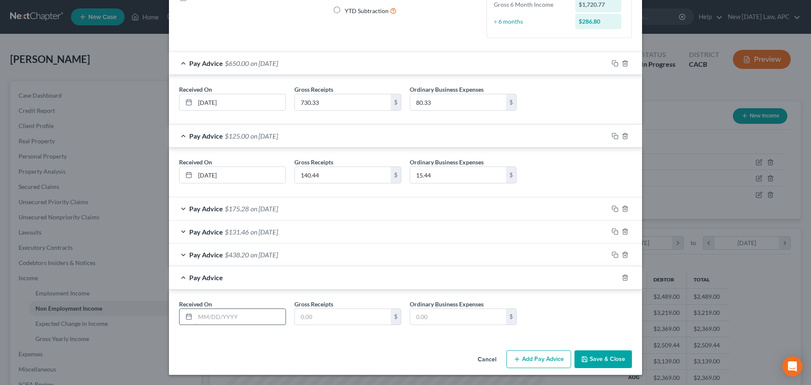
click at [232, 315] on input "text" at bounding box center [240, 317] width 90 height 16
click at [241, 314] on input "text" at bounding box center [240, 317] width 90 height 16
type input "07/01/2025"
click at [296, 319] on input "text" at bounding box center [343, 317] width 96 height 16
type input "2,904.51"
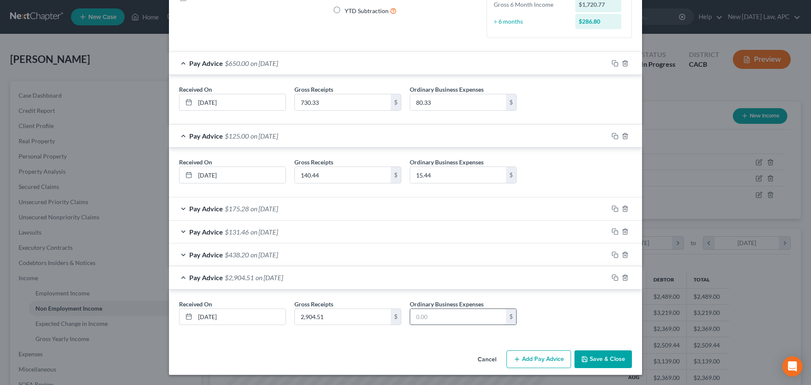
click at [428, 319] on input "text" at bounding box center [458, 317] width 96 height 16
type input "319.51"
click at [202, 315] on input "07/01/2025" at bounding box center [240, 317] width 90 height 16
type input "08/01/2025"
click at [347, 315] on input "2,904.51" at bounding box center [343, 317] width 96 height 16
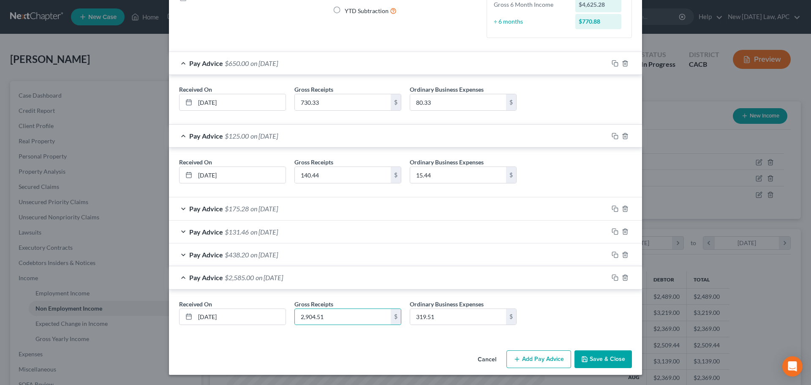
click at [596, 355] on button "Save & Close" at bounding box center [603, 359] width 57 height 18
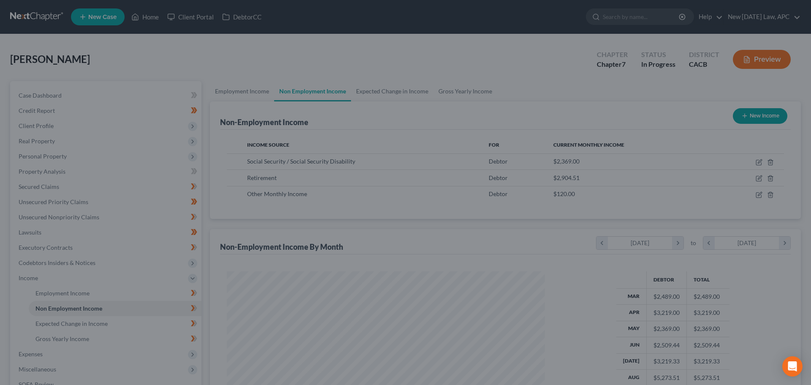
scroll to position [422379, 422204]
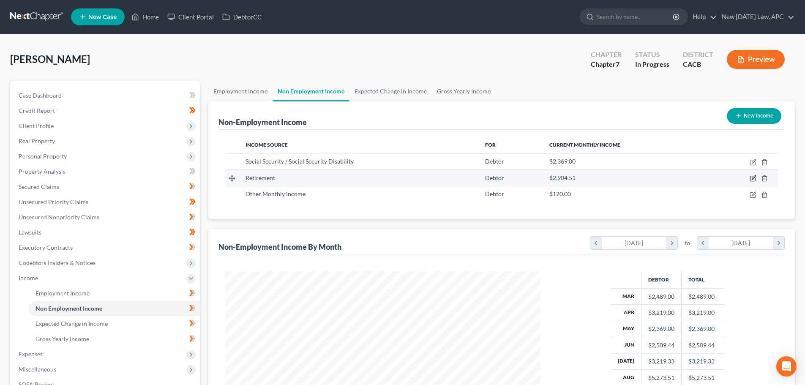
click at [753, 177] on icon "button" at bounding box center [753, 178] width 7 height 7
select select "3"
select select "0"
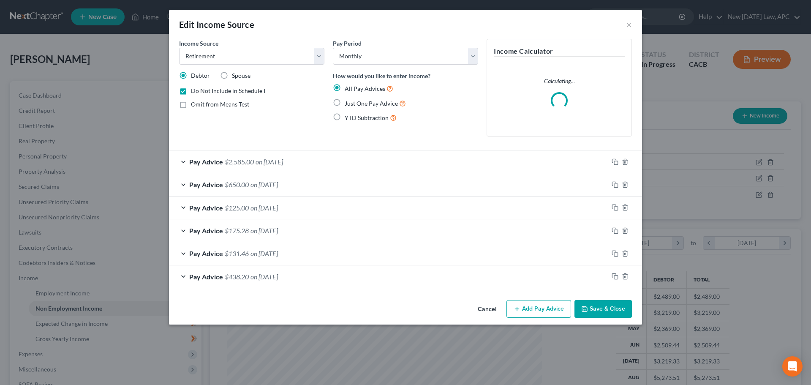
scroll to position [159, 335]
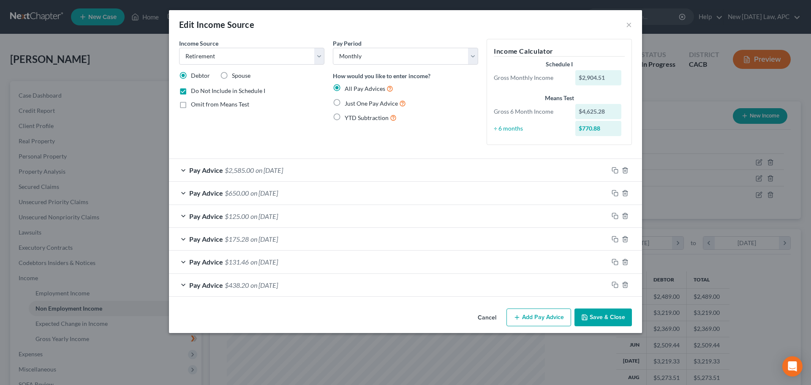
click at [254, 218] on span "on 06/26/2025" at bounding box center [264, 216] width 27 height 8
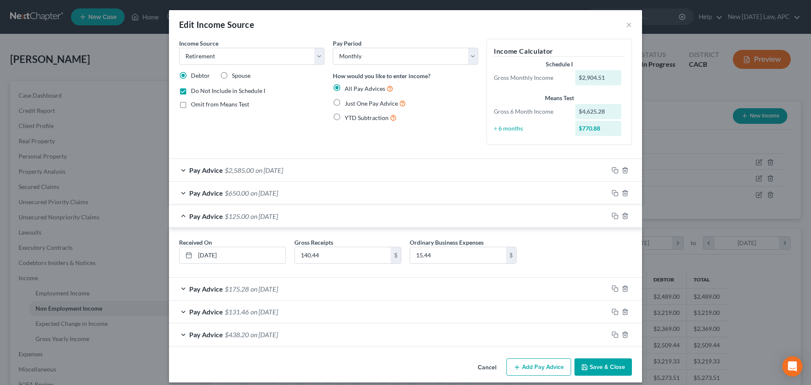
click at [271, 218] on span "on 06/26/2025" at bounding box center [264, 216] width 27 height 8
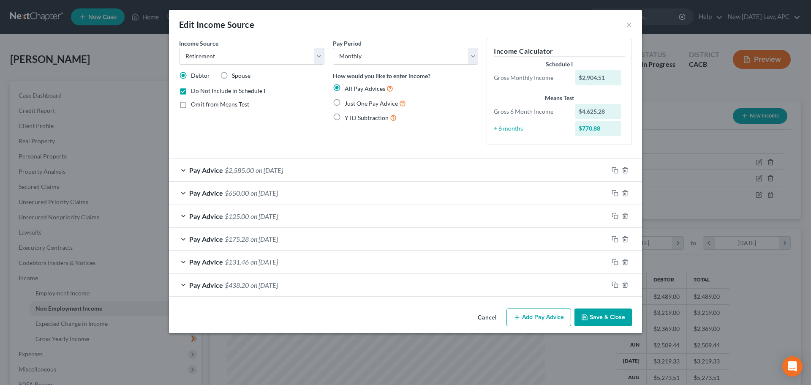
click at [277, 263] on span "on 04/25/2025" at bounding box center [264, 262] width 27 height 8
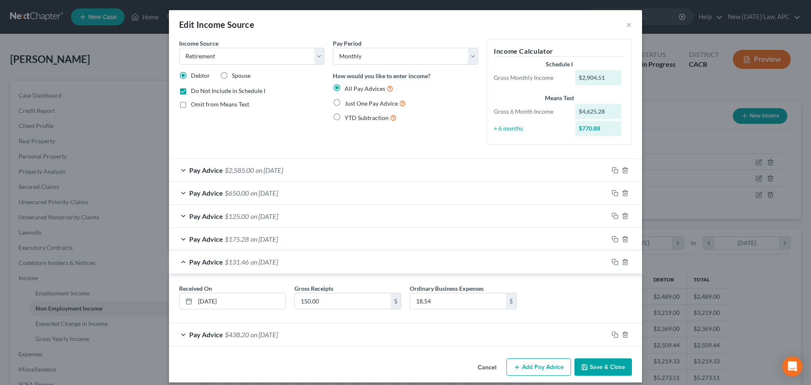
click at [277, 236] on span "on 04/28/2025" at bounding box center [264, 239] width 27 height 8
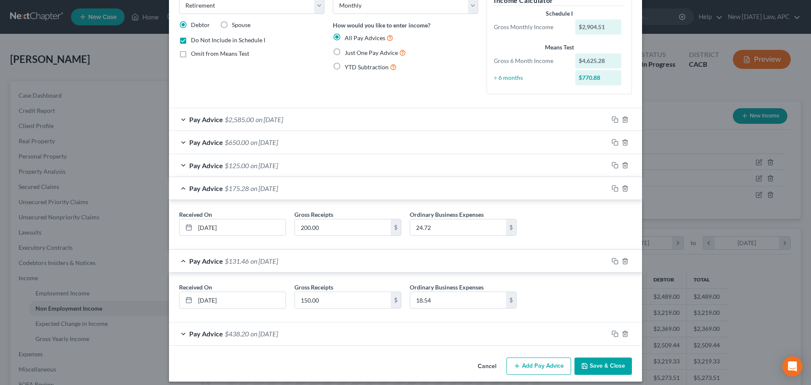
scroll to position [57, 0]
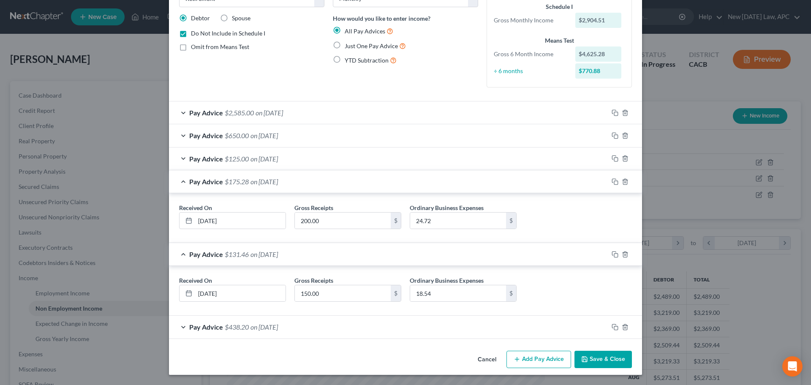
click at [292, 330] on div "Pay Advice $438.20 on 04/02/2025" at bounding box center [388, 327] width 439 height 22
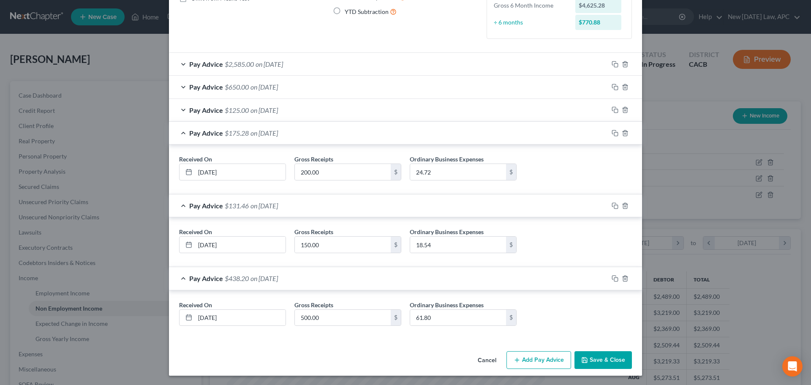
scroll to position [107, 0]
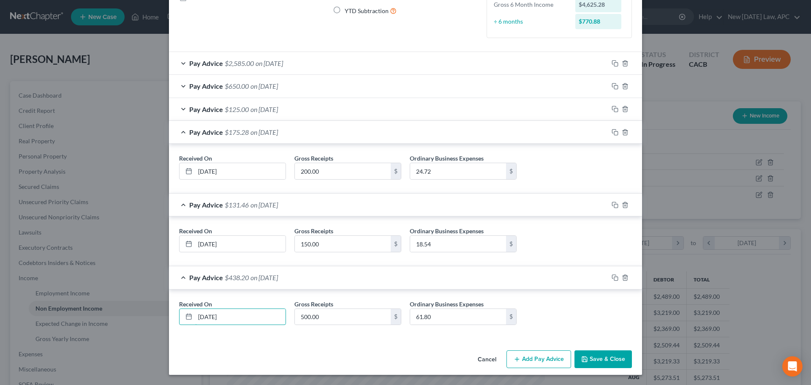
drag, startPoint x: 237, startPoint y: 317, endPoint x: 151, endPoint y: 308, distance: 87.2
click at [151, 308] on div "Edit Income Source × Income Source * Select Unemployment Disability (from emplo…" at bounding box center [405, 192] width 811 height 385
type input "04/01/2025"
click at [329, 314] on input "500.00" at bounding box center [343, 317] width 96 height 16
type input "955.06"
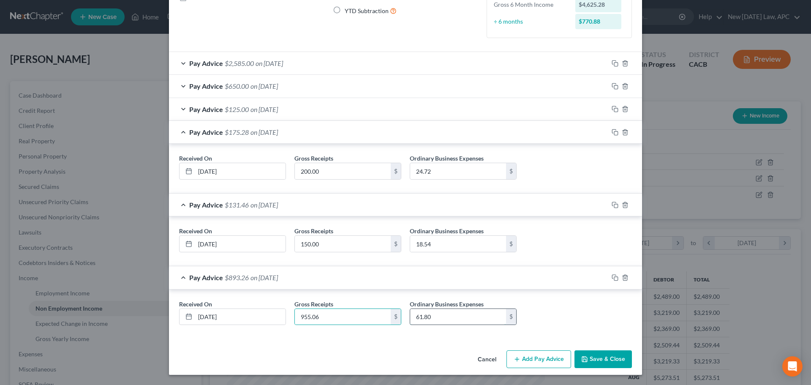
click at [439, 317] on input "61.80" at bounding box center [458, 317] width 96 height 16
type input "105.06"
click at [622, 206] on icon "button" at bounding box center [625, 205] width 7 height 7
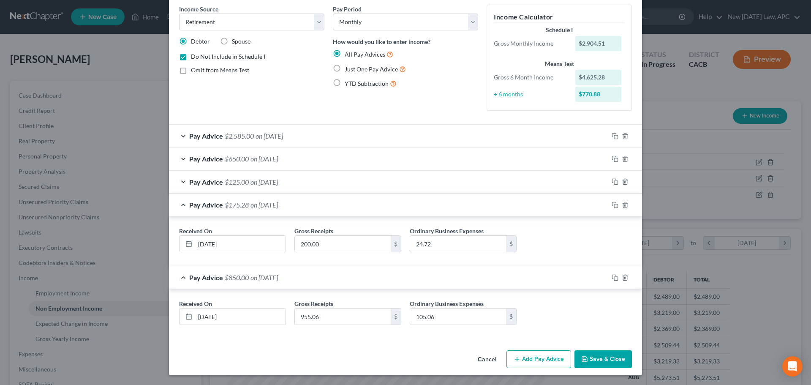
scroll to position [34, 0]
click at [624, 203] on polyline "button" at bounding box center [625, 203] width 5 height 0
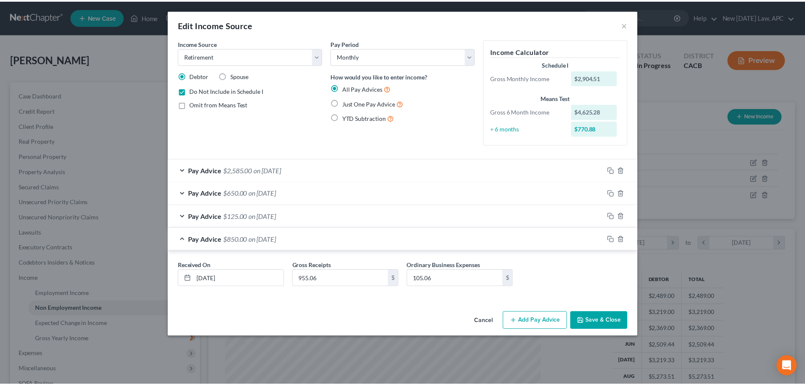
scroll to position [0, 0]
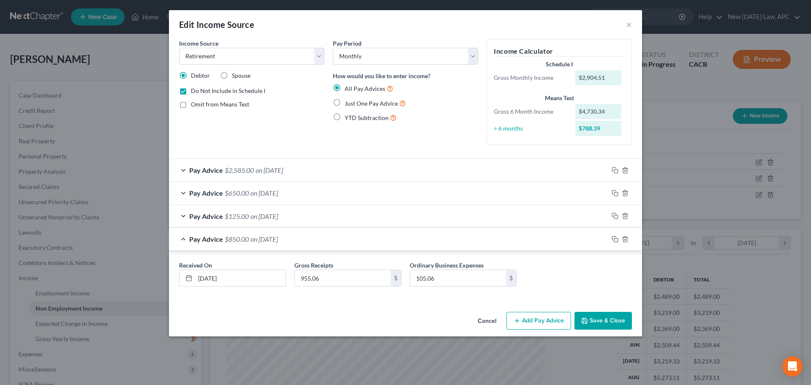
click at [267, 241] on span "on 04/01/2025" at bounding box center [264, 239] width 27 height 8
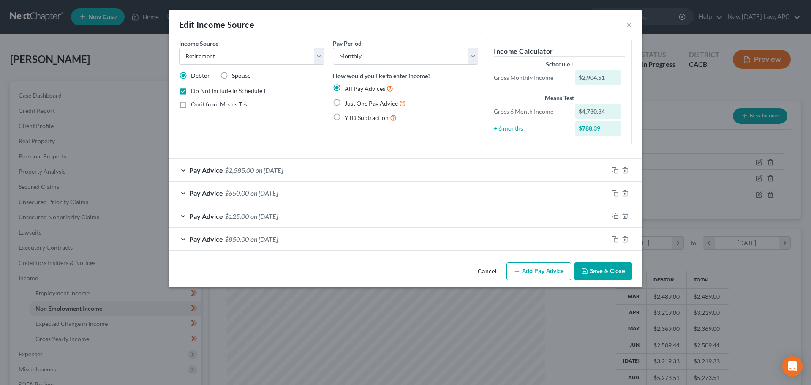
click at [328, 168] on div "Pay Advice $2,585.00 on 08/01/2025" at bounding box center [388, 170] width 439 height 22
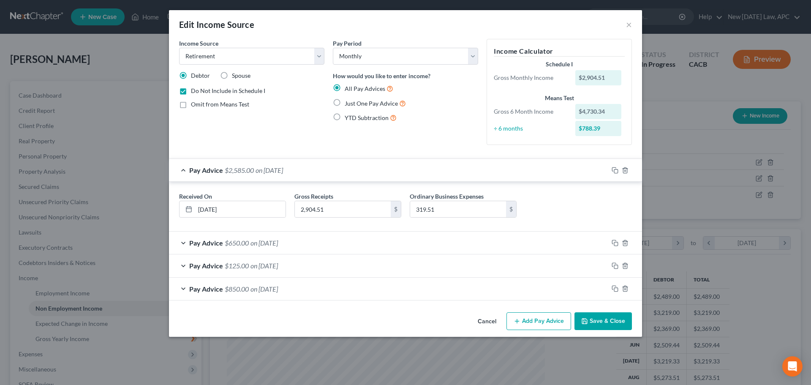
click at [327, 165] on div "Pay Advice $2,585.00 on 08/01/2025" at bounding box center [388, 170] width 439 height 22
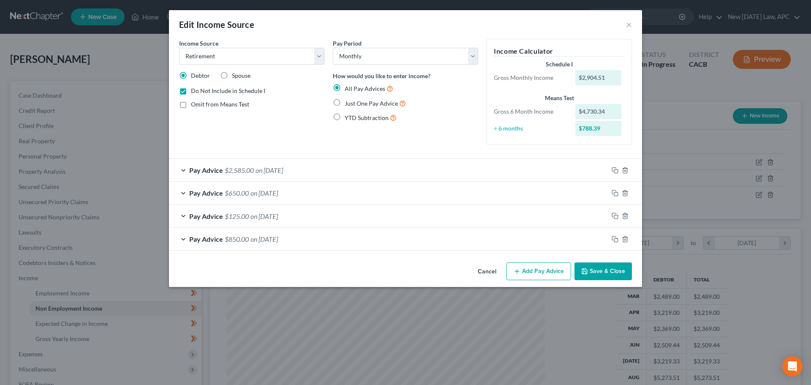
click at [300, 191] on div "Pay Advice $650.00 on 07/08/2025" at bounding box center [388, 193] width 439 height 22
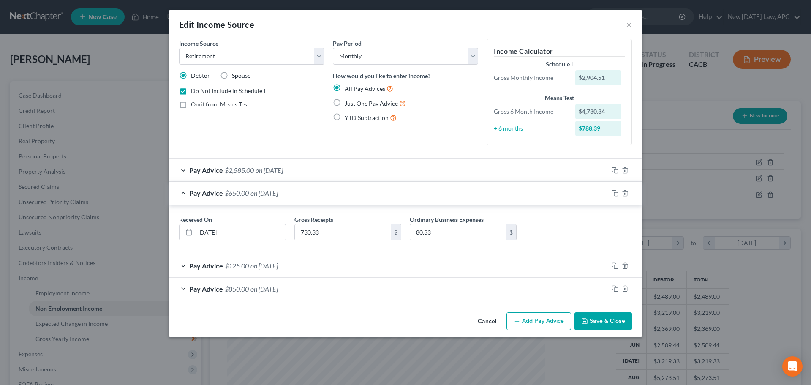
click at [302, 194] on div "Pay Advice $650.00 on 07/08/2025" at bounding box center [388, 193] width 439 height 22
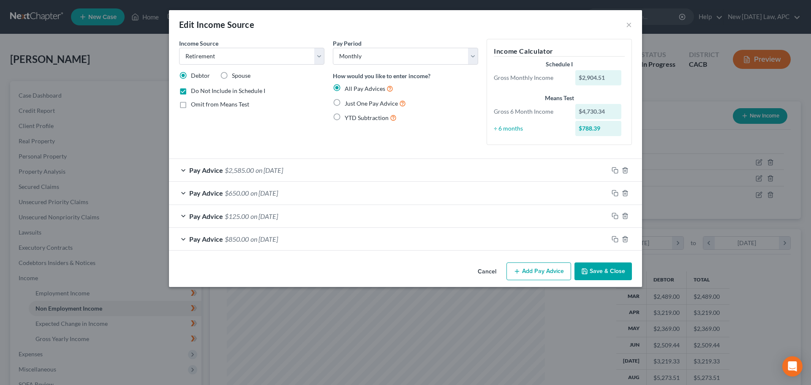
drag, startPoint x: 303, startPoint y: 219, endPoint x: 310, endPoint y: 210, distance: 10.9
click at [303, 220] on div "Pay Advice $125.00 on 06/26/2025" at bounding box center [388, 216] width 439 height 22
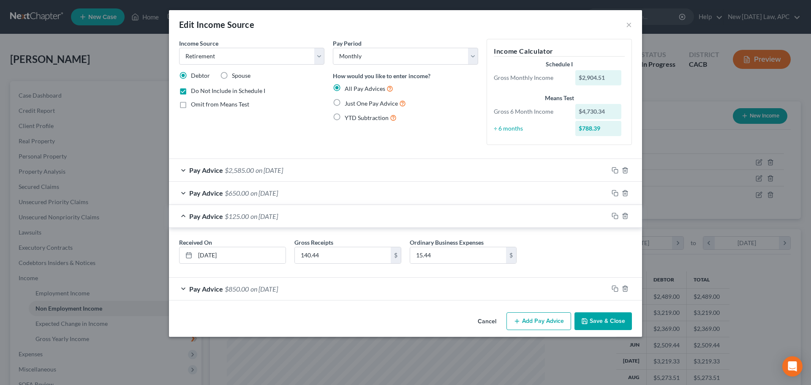
click at [321, 217] on div "Pay Advice $125.00 on 06/26/2025" at bounding box center [388, 216] width 439 height 22
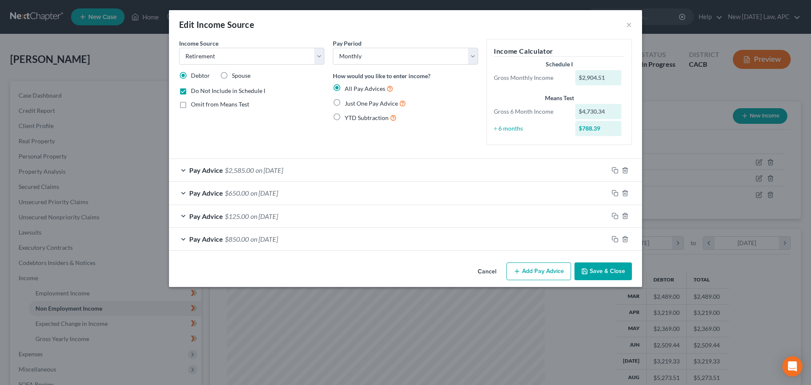
click at [554, 274] on button "Add Pay Advice" at bounding box center [539, 271] width 65 height 18
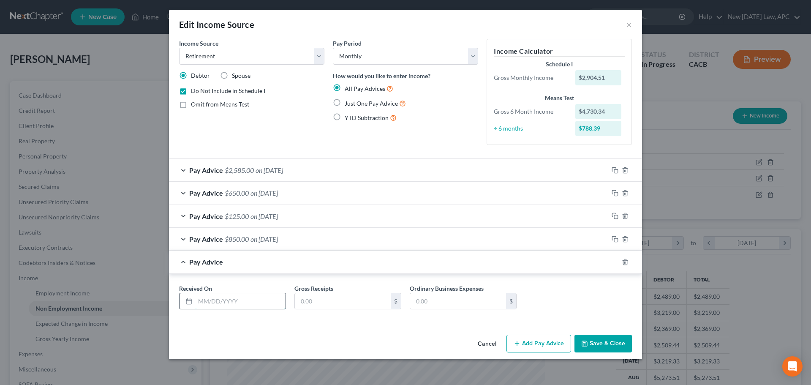
click at [219, 298] on input "text" at bounding box center [240, 301] width 90 height 16
type input "05/01/2025"
click at [275, 218] on span "on 06/26/2025" at bounding box center [264, 216] width 27 height 8
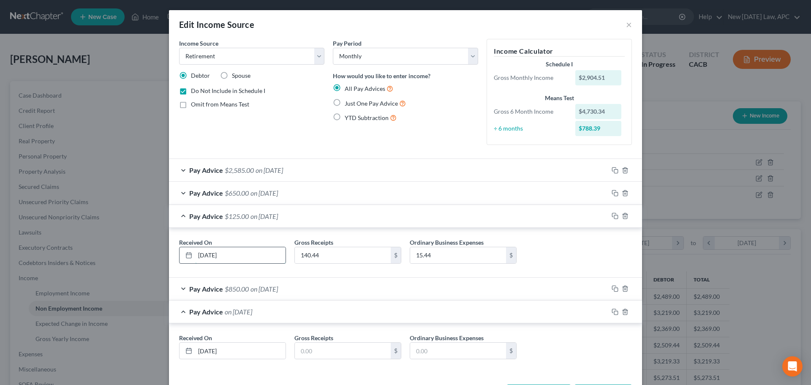
drag, startPoint x: 238, startPoint y: 251, endPoint x: 177, endPoint y: 249, distance: 61.3
click at [179, 249] on div "06/26/2025" at bounding box center [232, 255] width 107 height 17
type input "06/01/2025"
click at [272, 189] on span "on 07/08/2025" at bounding box center [264, 193] width 27 height 8
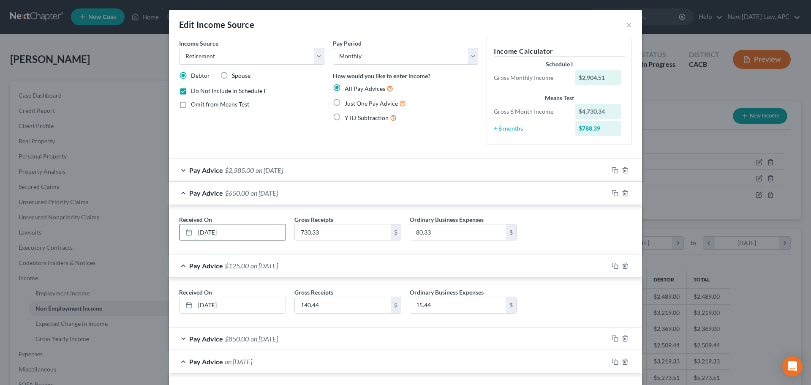
click at [244, 231] on input "07/08/2025" at bounding box center [240, 232] width 90 height 16
drag, startPoint x: 244, startPoint y: 231, endPoint x: 179, endPoint y: 236, distance: 65.3
click at [179, 236] on div "07/08/2025" at bounding box center [232, 232] width 107 height 17
type input "07/01/2025"
click at [247, 189] on div "Pay Advice $650.00 on 07/01/2025" at bounding box center [388, 193] width 439 height 22
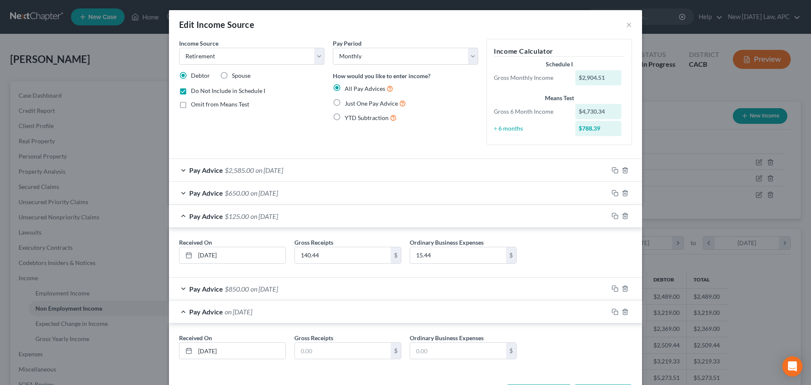
click at [249, 222] on div "Pay Advice $125.00 on 06/01/2025" at bounding box center [388, 216] width 439 height 22
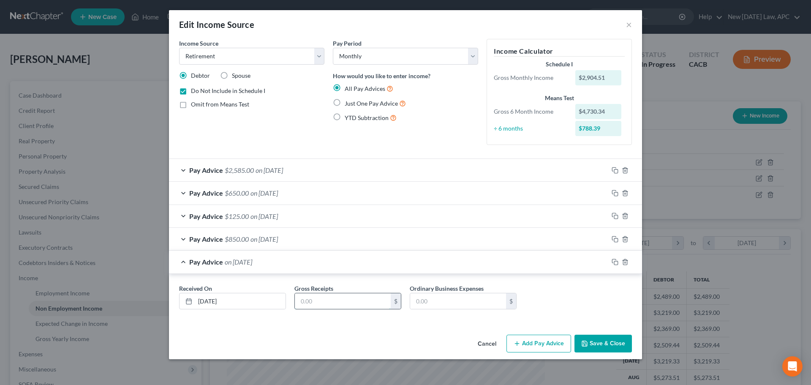
click at [326, 303] on input "text" at bounding box center [343, 301] width 96 height 16
click at [342, 306] on input "text" at bounding box center [343, 301] width 96 height 16
type input "800.00"
click at [596, 344] on button "Save & Close" at bounding box center [603, 344] width 57 height 18
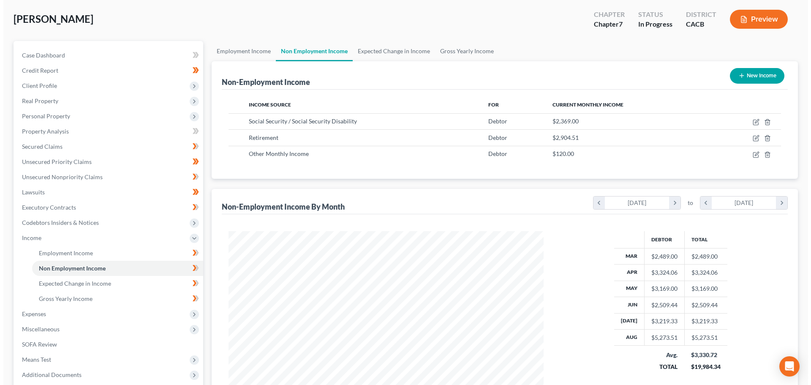
scroll to position [42, 0]
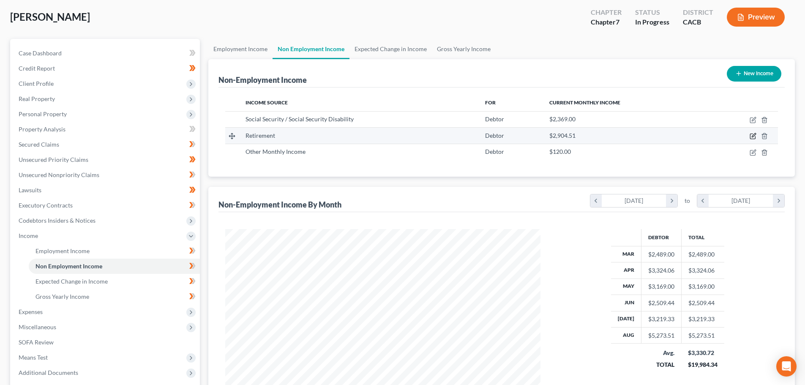
click at [751, 137] on icon "button" at bounding box center [753, 136] width 7 height 7
select select "3"
select select "0"
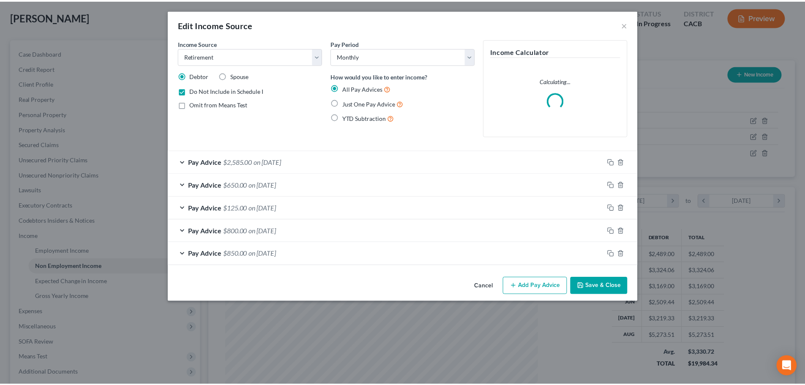
scroll to position [159, 335]
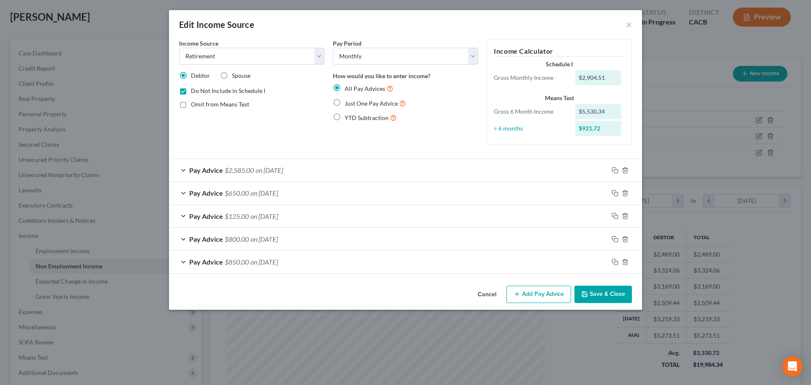
click at [595, 293] on button "Save & Close" at bounding box center [603, 295] width 57 height 18
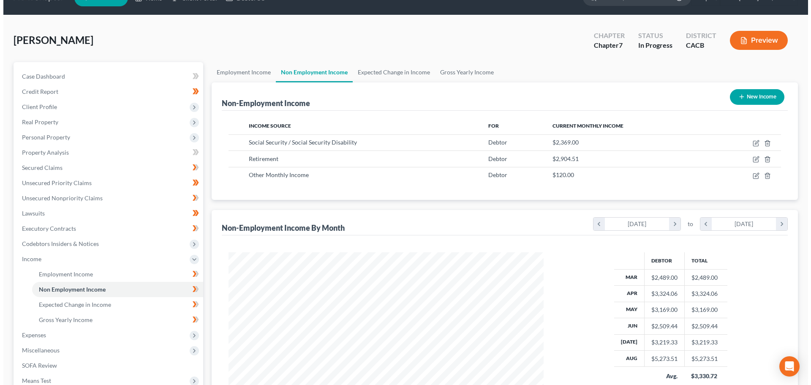
scroll to position [0, 0]
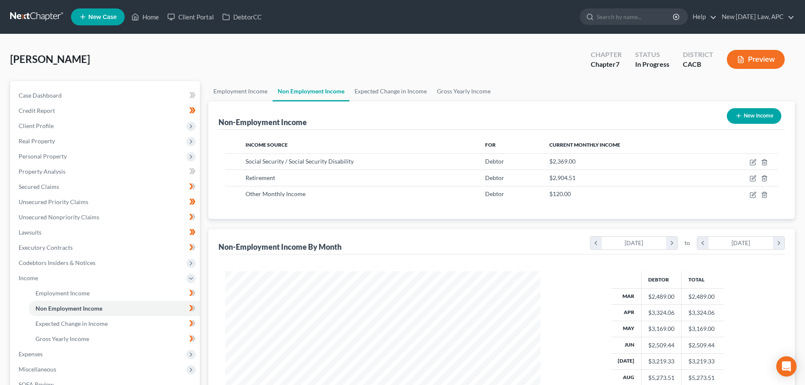
click at [763, 59] on button "Preview" at bounding box center [756, 59] width 58 height 19
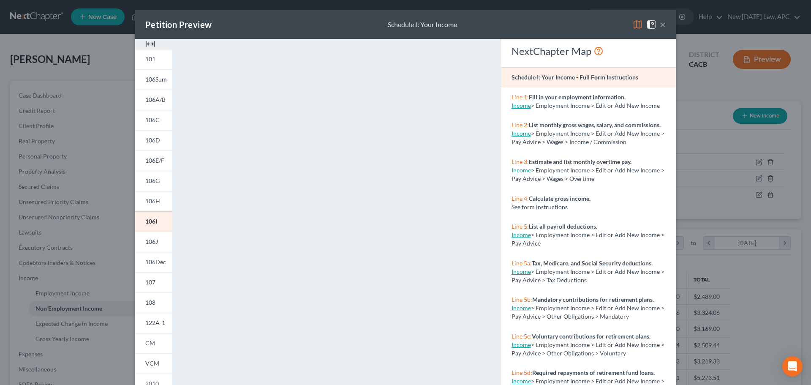
click at [660, 27] on button "×" at bounding box center [663, 24] width 6 height 10
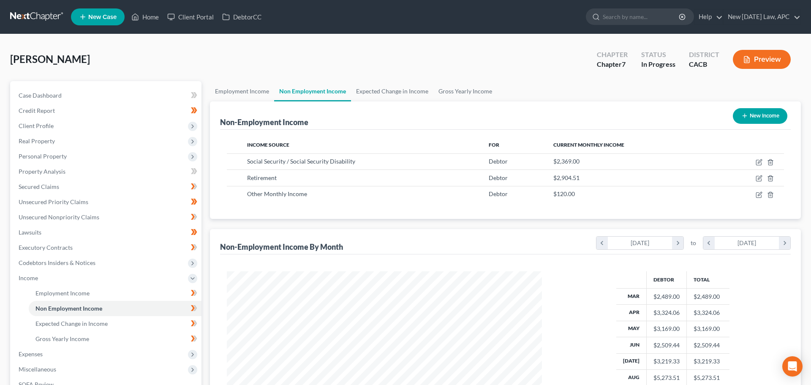
scroll to position [422379, 422204]
click at [751, 177] on icon "button" at bounding box center [753, 178] width 7 height 7
select select "3"
select select "0"
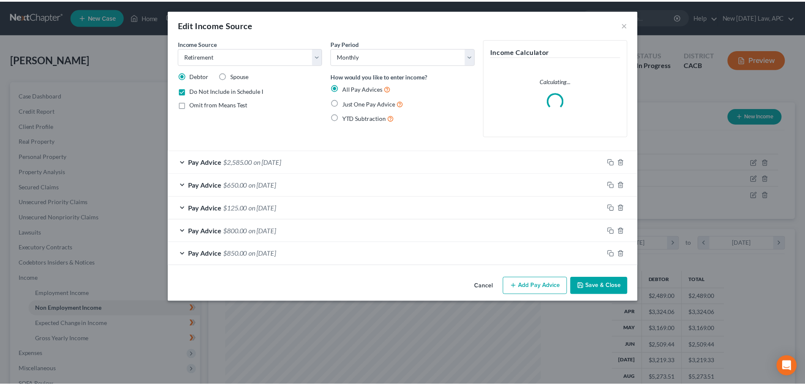
scroll to position [159, 335]
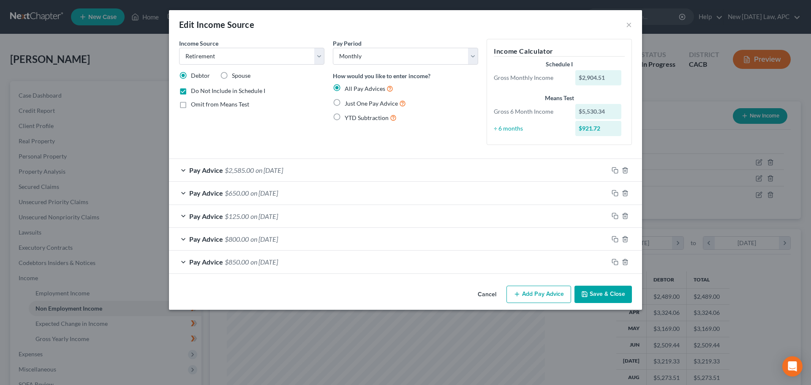
click at [481, 297] on button "Cancel" at bounding box center [487, 294] width 32 height 17
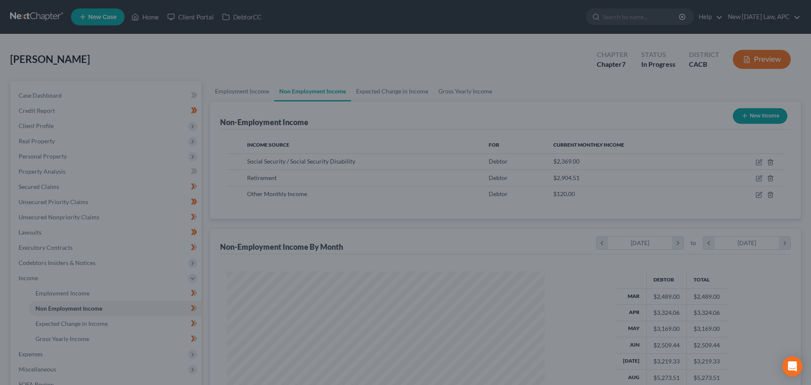
scroll to position [422379, 422204]
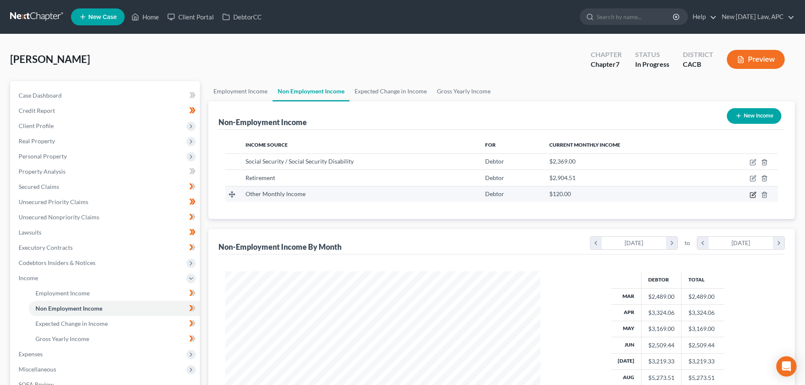
click at [750, 193] on icon "button" at bounding box center [752, 194] width 5 height 5
select select "13"
select select "0"
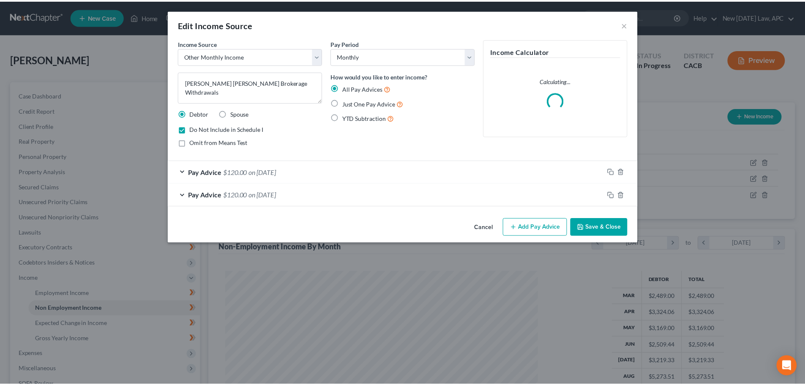
scroll to position [159, 335]
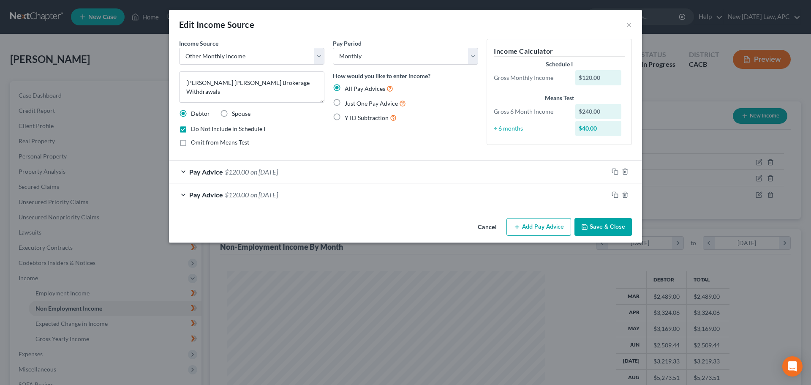
click at [605, 230] on button "Save & Close" at bounding box center [603, 227] width 57 height 18
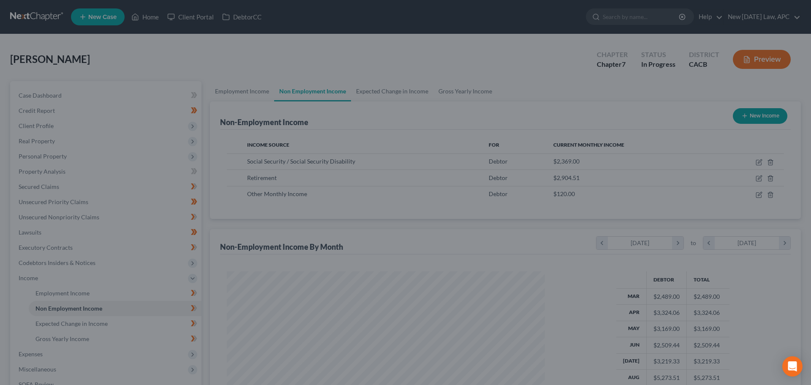
scroll to position [422379, 422204]
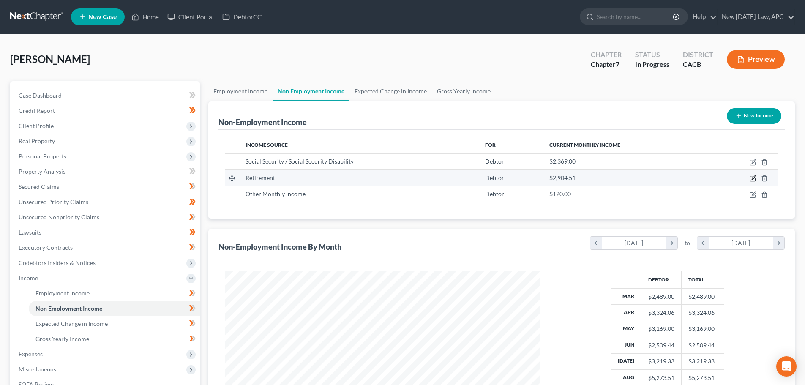
click at [752, 179] on icon "button" at bounding box center [754, 178] width 4 height 4
select select "3"
select select "0"
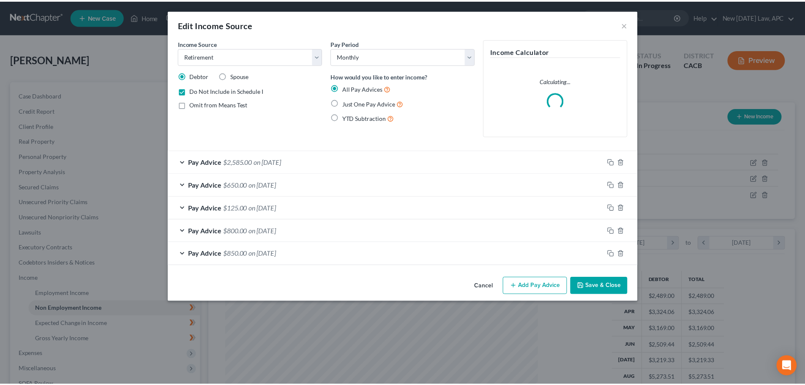
scroll to position [159, 335]
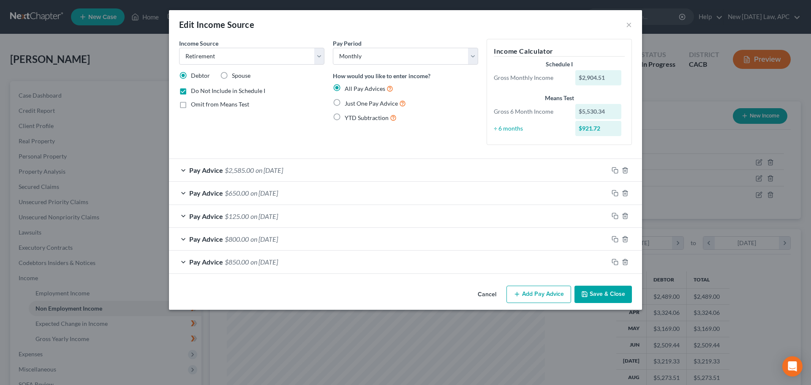
click at [490, 290] on button "Cancel" at bounding box center [487, 294] width 32 height 17
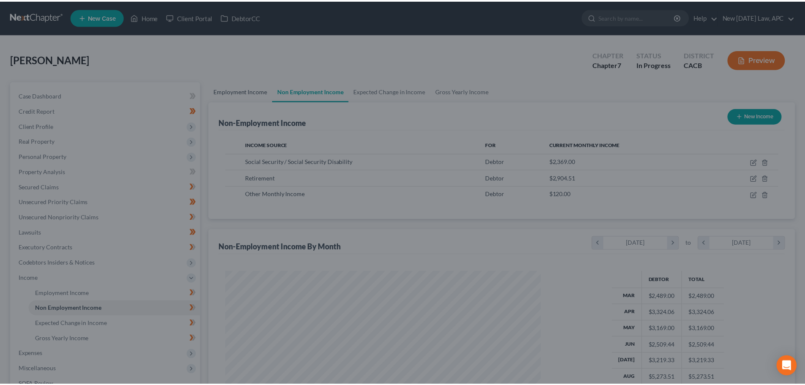
scroll to position [422379, 422204]
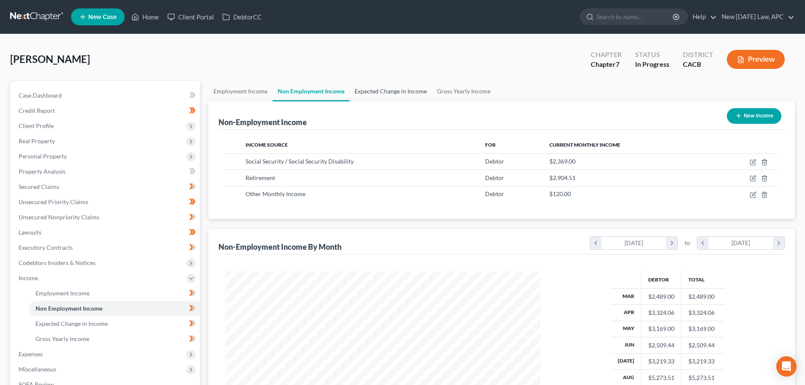
drag, startPoint x: 397, startPoint y: 90, endPoint x: 395, endPoint y: 98, distance: 8.3
click at [397, 90] on link "Expected Change in Income" at bounding box center [390, 91] width 82 height 20
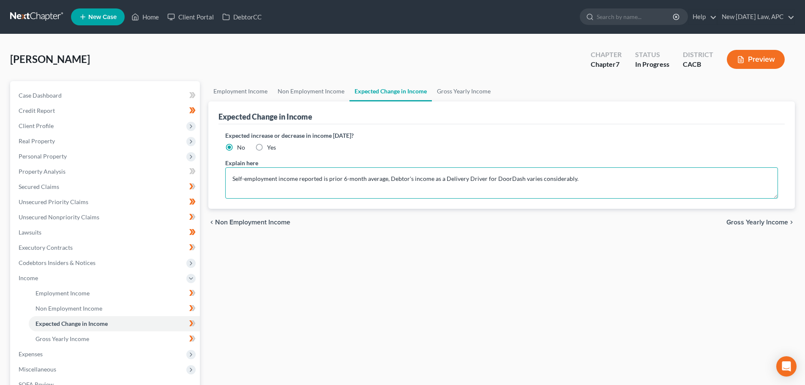
click at [591, 180] on textarea "Self-employment income reported is prior 6-month average, Debtor's income as a …" at bounding box center [501, 182] width 553 height 31
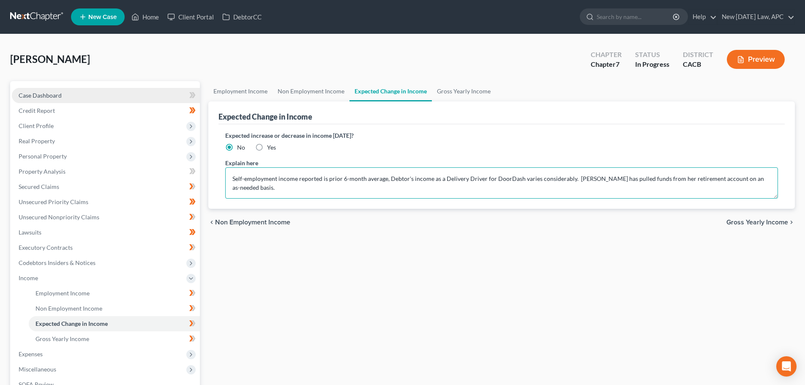
type textarea "Self-employment income reported is prior 6-month average, Debtor's income as a …"
click at [76, 90] on link "Case Dashboard" at bounding box center [106, 95] width 188 height 15
select select "4"
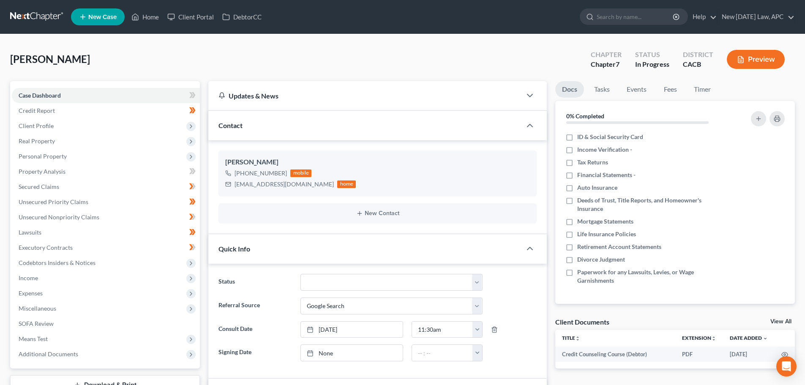
scroll to position [1883, 0]
click at [62, 275] on span "Income" at bounding box center [106, 277] width 188 height 15
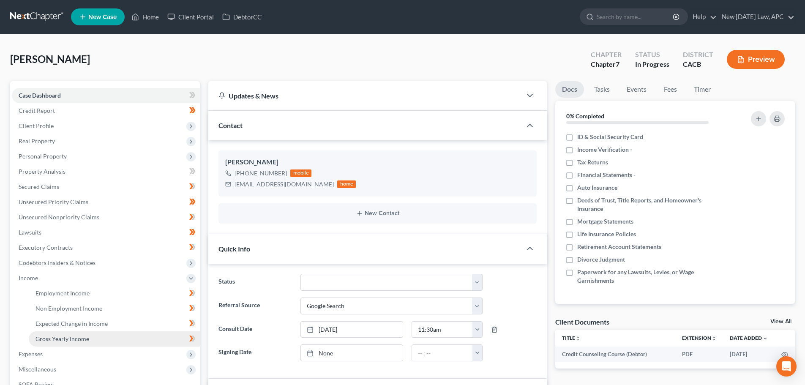
click at [68, 336] on span "Gross Yearly Income" at bounding box center [62, 338] width 54 height 7
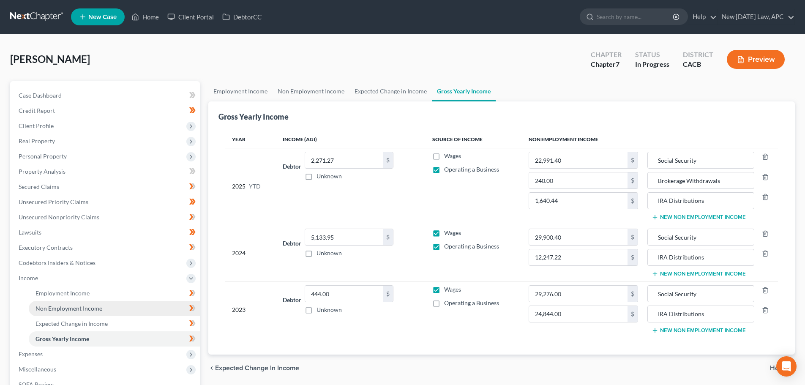
click at [71, 305] on span "Non Employment Income" at bounding box center [68, 308] width 67 height 7
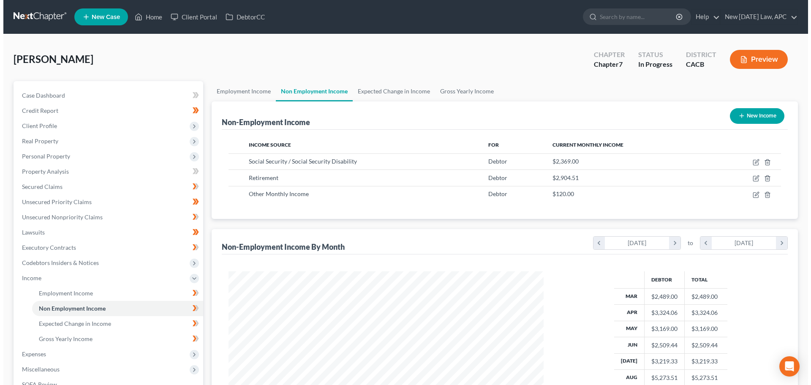
scroll to position [158, 332]
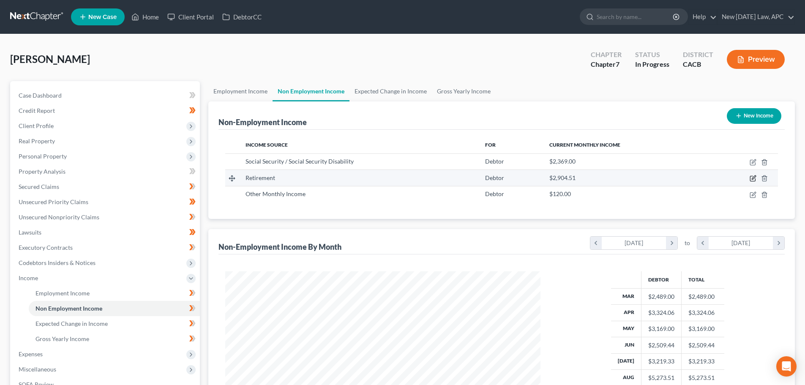
click at [750, 178] on icon "button" at bounding box center [752, 178] width 5 height 5
select select "3"
select select "0"
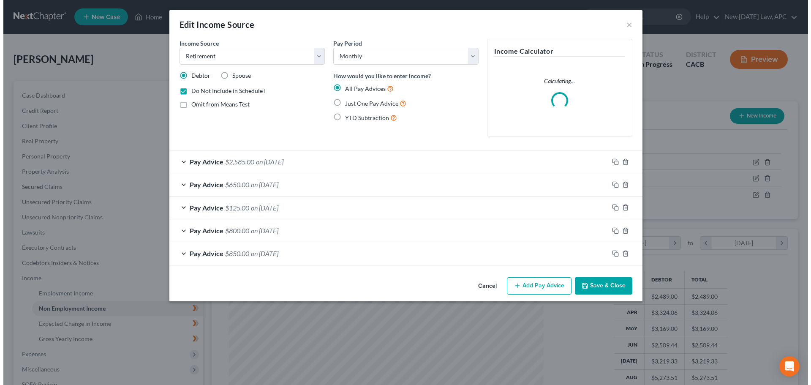
scroll to position [159, 335]
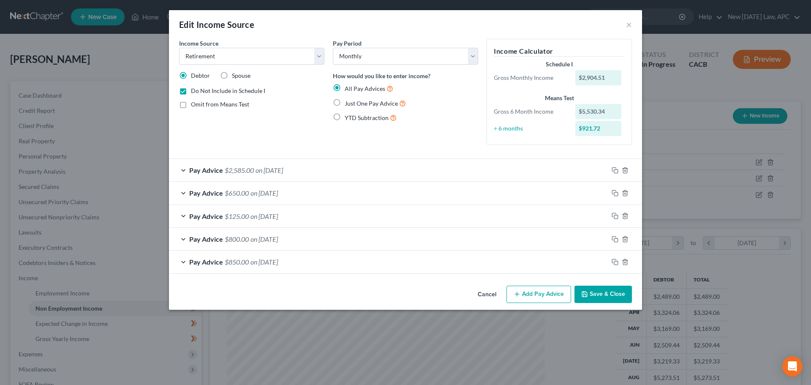
click at [280, 173] on span "on 08/01/2025" at bounding box center [269, 170] width 27 height 8
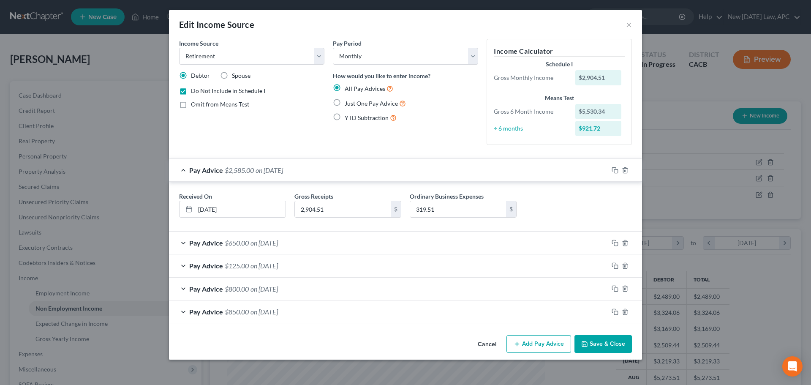
drag, startPoint x: 330, startPoint y: 249, endPoint x: 353, endPoint y: 250, distance: 23.3
click at [330, 248] on div "Pay Advice $650.00 on 07/01/2025" at bounding box center [388, 243] width 439 height 22
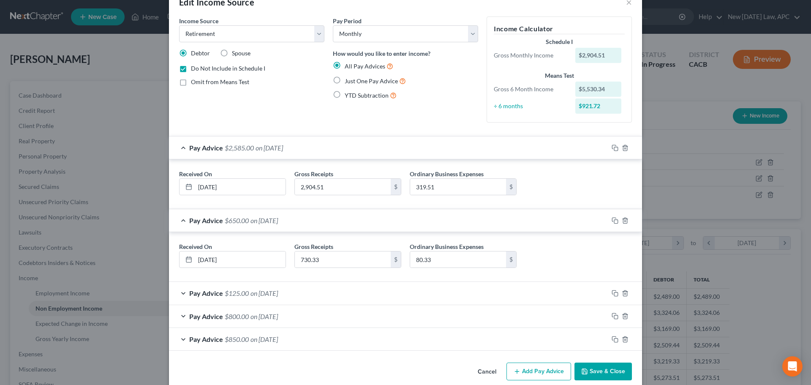
scroll to position [35, 0]
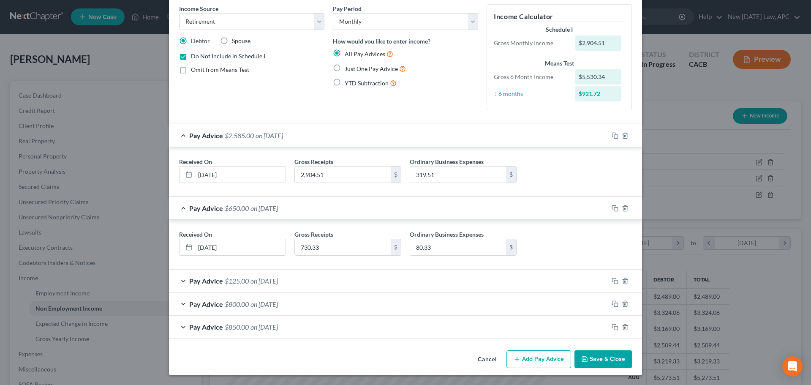
drag, startPoint x: 311, startPoint y: 280, endPoint x: 321, endPoint y: 280, distance: 9.7
click at [311, 280] on div "Pay Advice $125.00 on 06/01/2025" at bounding box center [388, 281] width 439 height 22
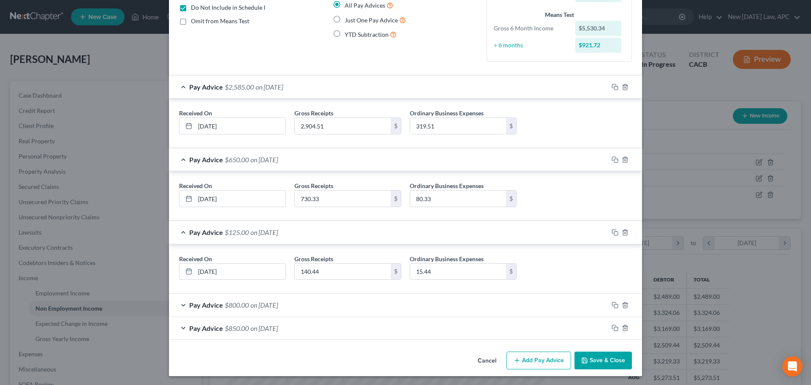
scroll to position [85, 0]
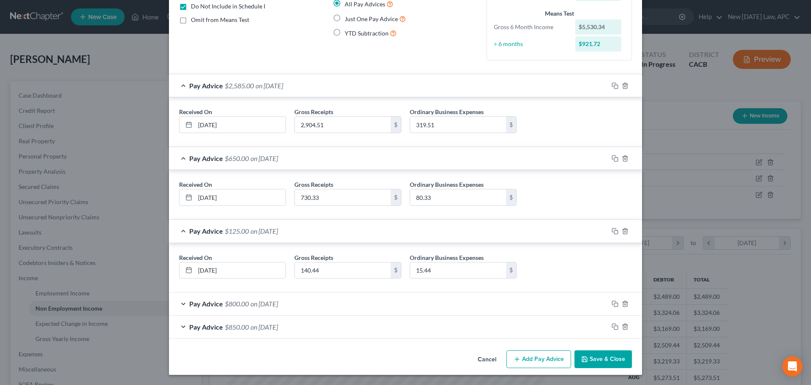
click at [299, 303] on div "Pay Advice $800.00 on 05/01/2025" at bounding box center [388, 303] width 439 height 22
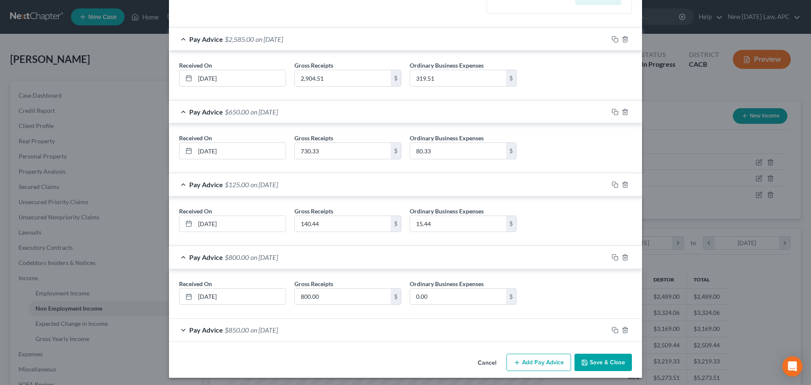
scroll to position [134, 0]
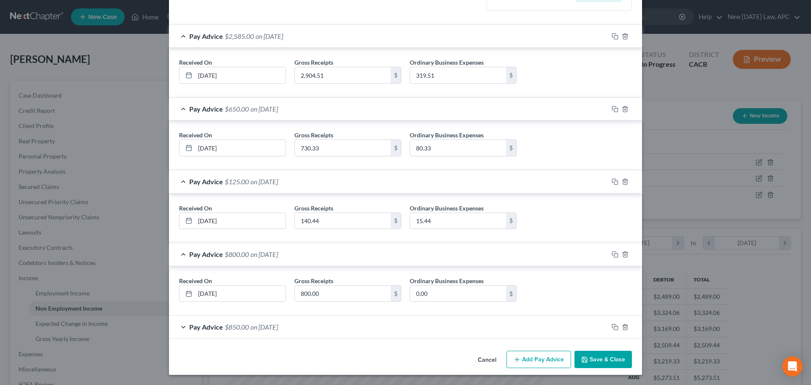
click at [314, 326] on div "Pay Advice $850.00 on 04/01/2025" at bounding box center [388, 327] width 439 height 22
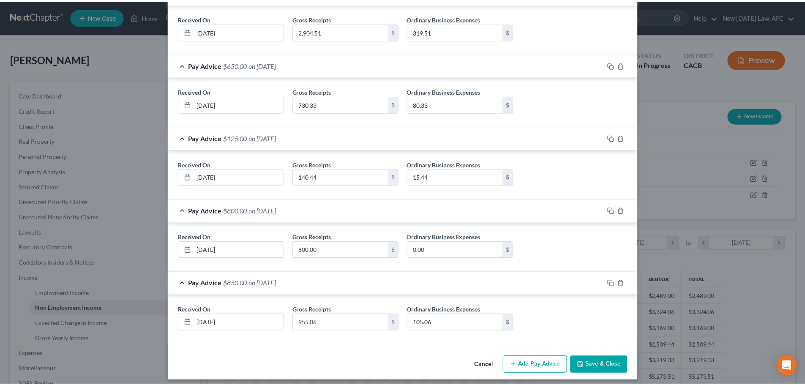
scroll to position [183, 0]
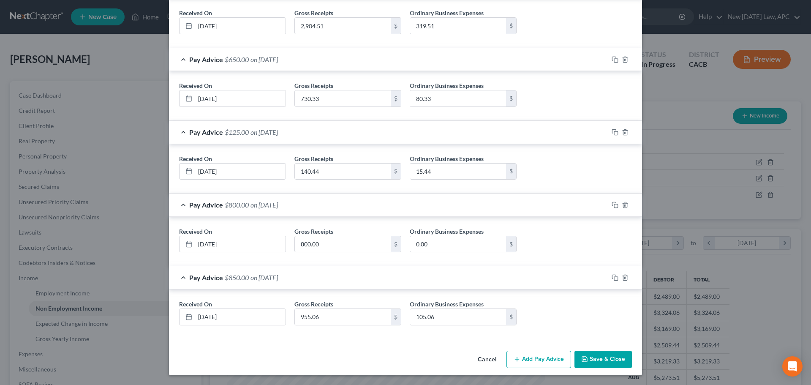
click at [488, 360] on button "Cancel" at bounding box center [487, 360] width 32 height 17
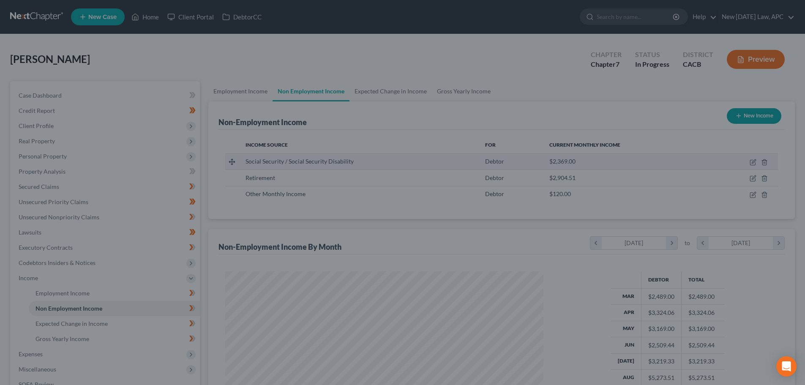
scroll to position [422379, 422204]
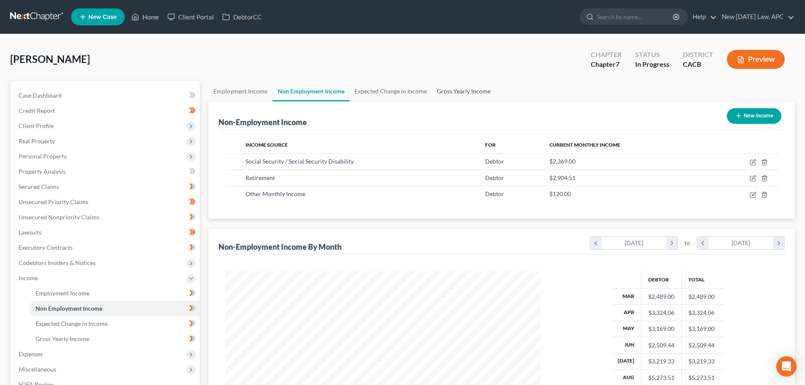
click at [482, 93] on link "Gross Yearly Income" at bounding box center [464, 91] width 64 height 20
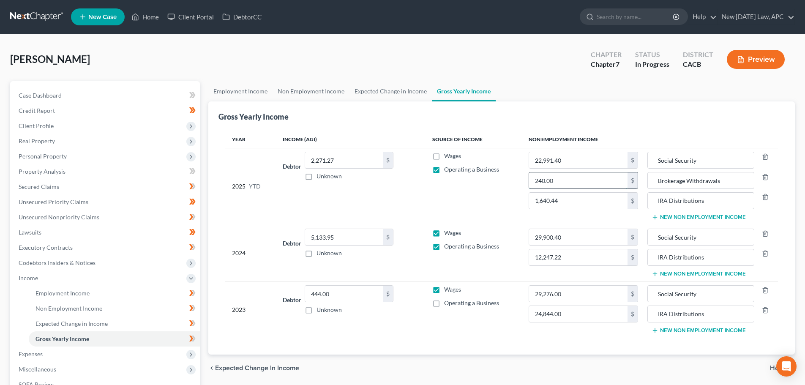
click at [580, 180] on input "240.00" at bounding box center [578, 180] width 98 height 16
click at [567, 195] on input "1,640.44" at bounding box center [578, 201] width 98 height 16
type input "5,530.34"
drag, startPoint x: 35, startPoint y: 87, endPoint x: 38, endPoint y: 93, distance: 6.3
click at [36, 88] on div "Case Dashboard Payments Invoices Payments Payments Credit Report Client Profile…" at bounding box center [105, 255] width 190 height 348
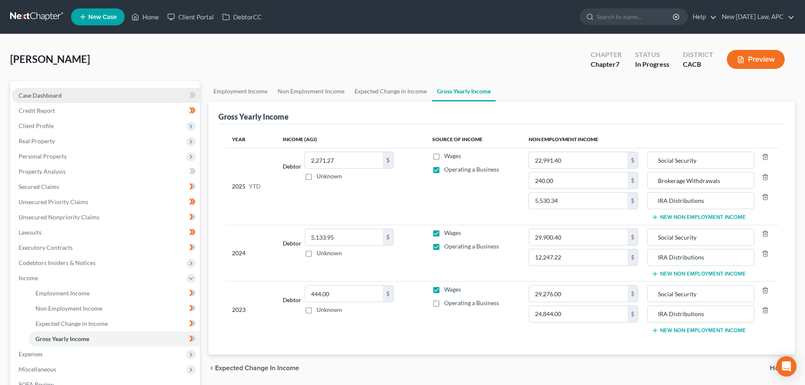
click at [39, 94] on span "Case Dashboard" at bounding box center [40, 95] width 43 height 7
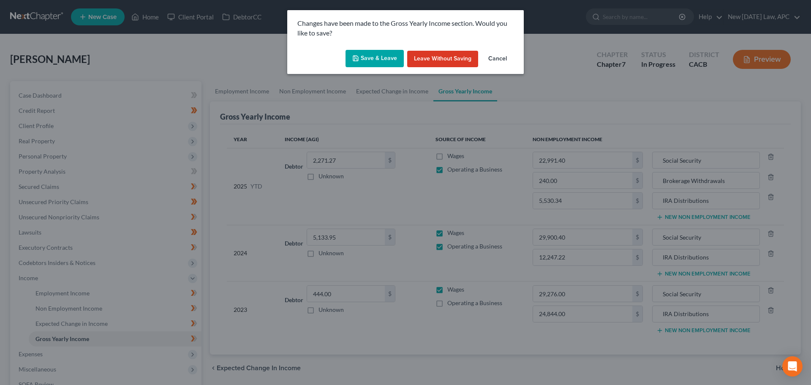
click at [386, 60] on button "Save & Leave" at bounding box center [375, 59] width 58 height 18
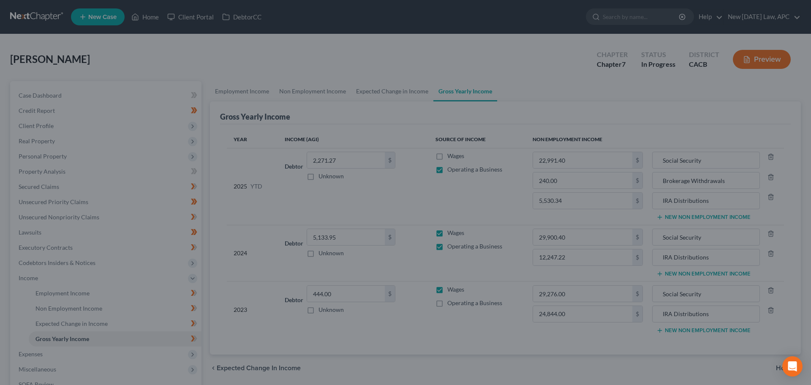
select select "5"
select select "4"
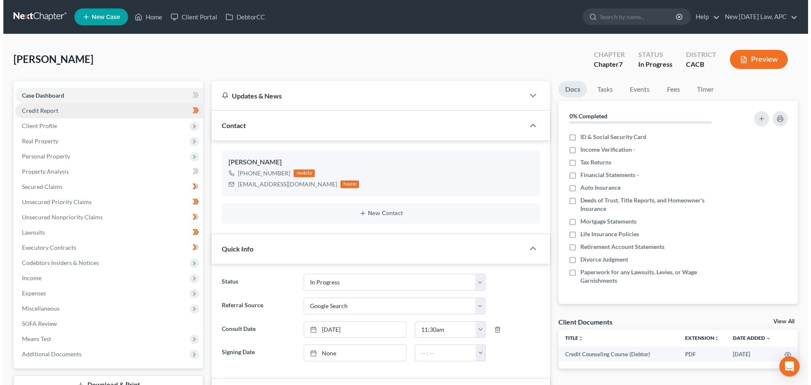
scroll to position [1883, 0]
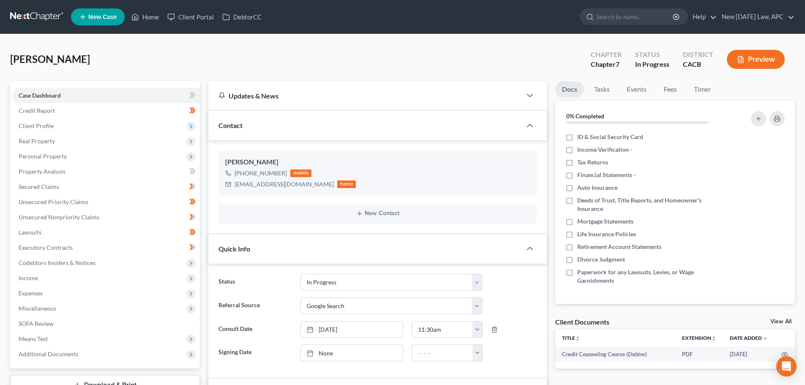
click at [745, 55] on button "Preview" at bounding box center [756, 59] width 58 height 19
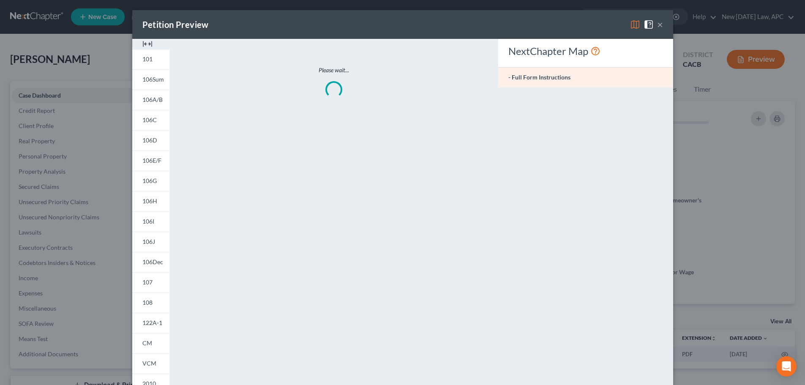
scroll to position [1874, 0]
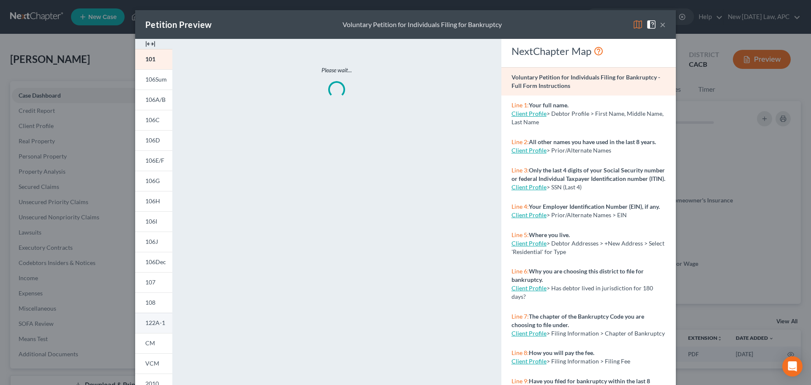
click at [157, 325] on span "122A-1" at bounding box center [155, 322] width 20 height 7
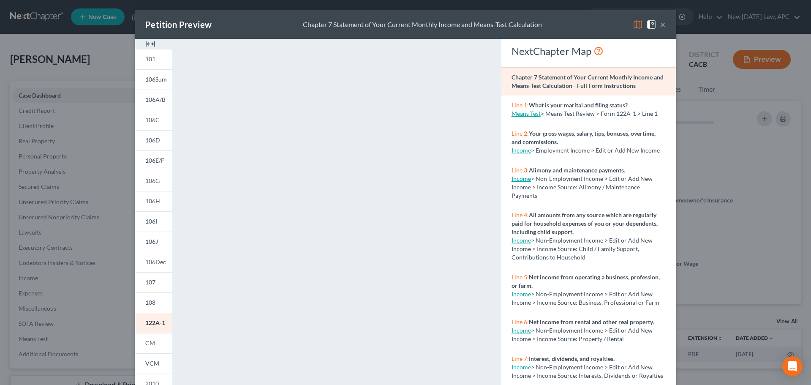
click at [660, 25] on button "×" at bounding box center [663, 24] width 6 height 10
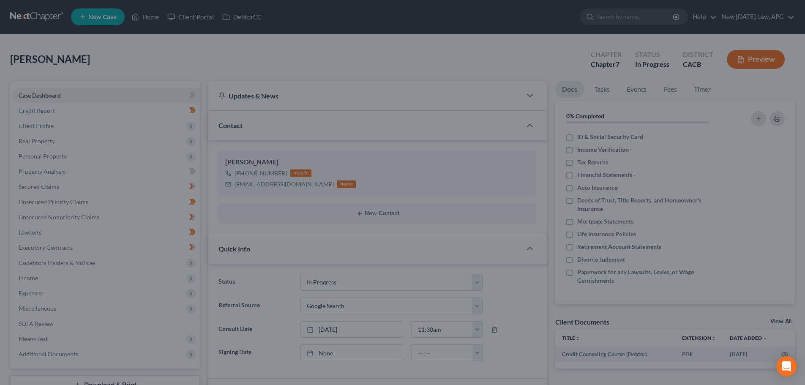
scroll to position [1883, 0]
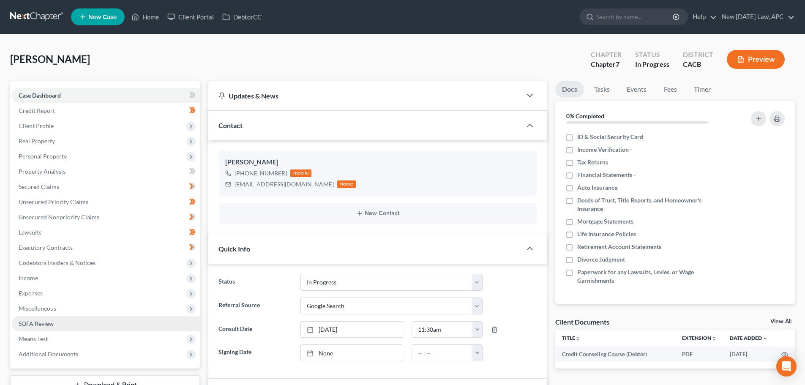
drag, startPoint x: 41, startPoint y: 310, endPoint x: 47, endPoint y: 319, distance: 10.6
click at [41, 310] on span "Miscellaneous" at bounding box center [38, 308] width 38 height 7
click at [71, 323] on span "Attorney / Credit Counseling Fees" at bounding box center [79, 323] width 89 height 7
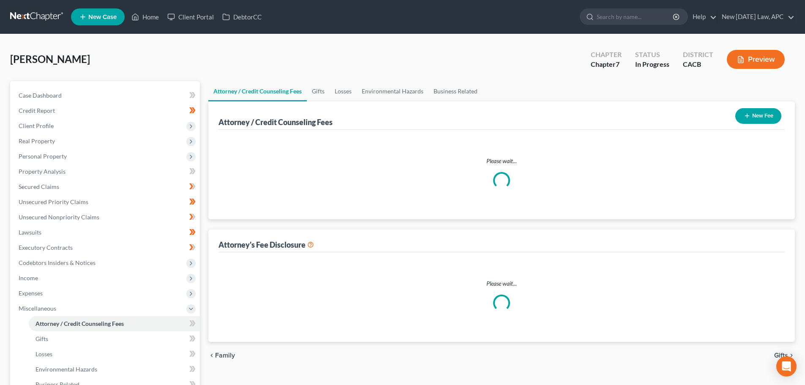
select select "1"
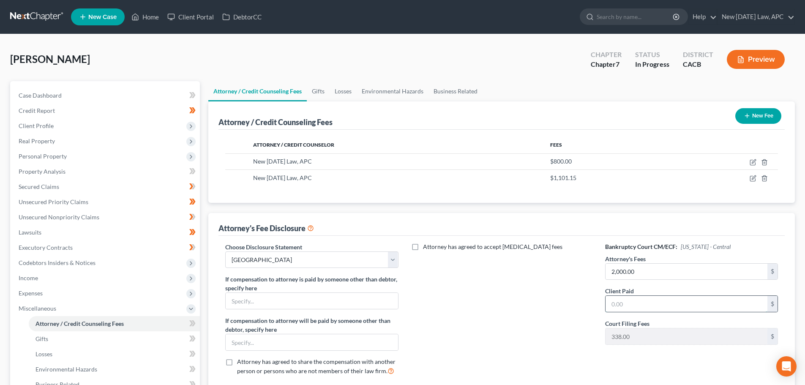
click at [633, 311] on input "text" at bounding box center [686, 304] width 162 height 16
type input "2,000.00"
drag, startPoint x: 70, startPoint y: 94, endPoint x: 75, endPoint y: 93, distance: 4.7
click at [70, 93] on link "Case Dashboard" at bounding box center [106, 95] width 188 height 15
select select "4"
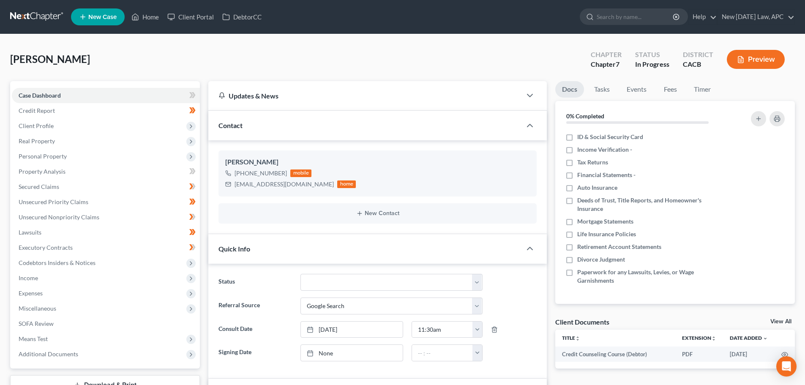
scroll to position [1883, 0]
click at [52, 322] on span "SOFA Review" at bounding box center [36, 323] width 35 height 7
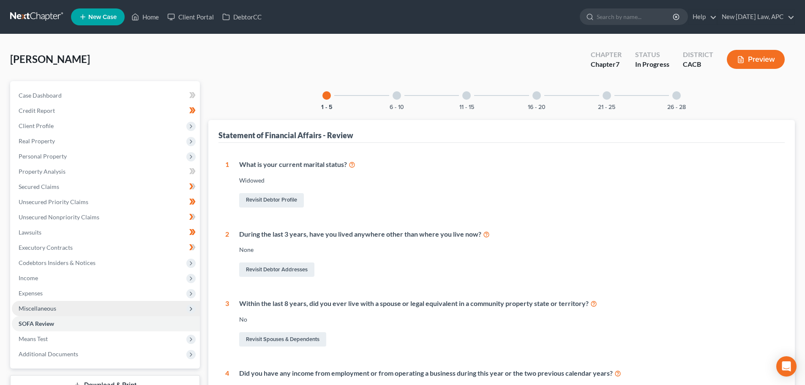
click at [35, 309] on span "Miscellaneous" at bounding box center [38, 308] width 38 height 7
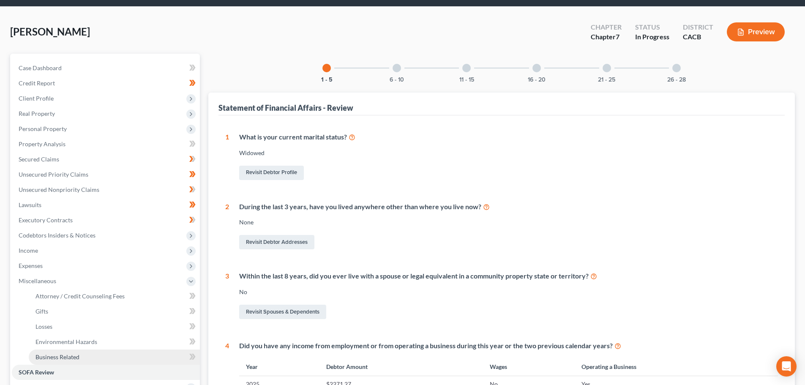
scroll to position [42, 0]
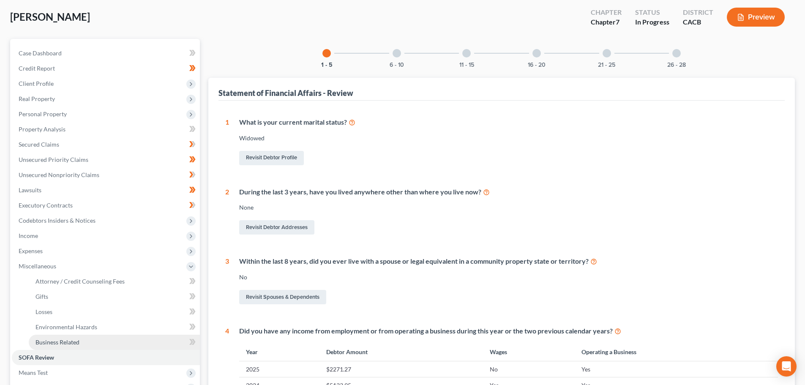
click at [69, 339] on span "Business Related" at bounding box center [57, 341] width 44 height 7
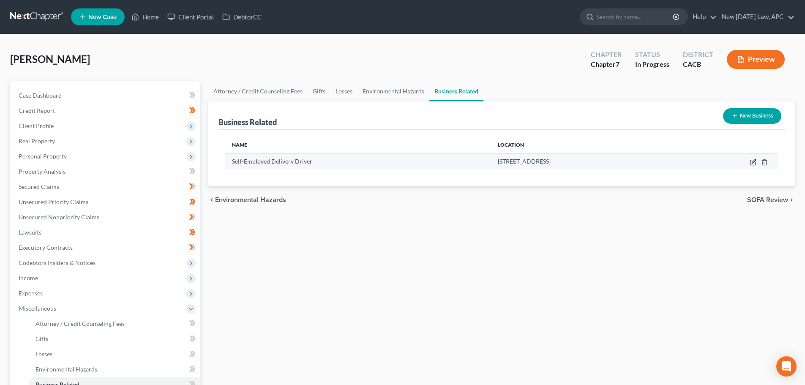
click at [752, 163] on icon "button" at bounding box center [754, 161] width 4 height 4
select select "sole_proprietor"
select select "4"
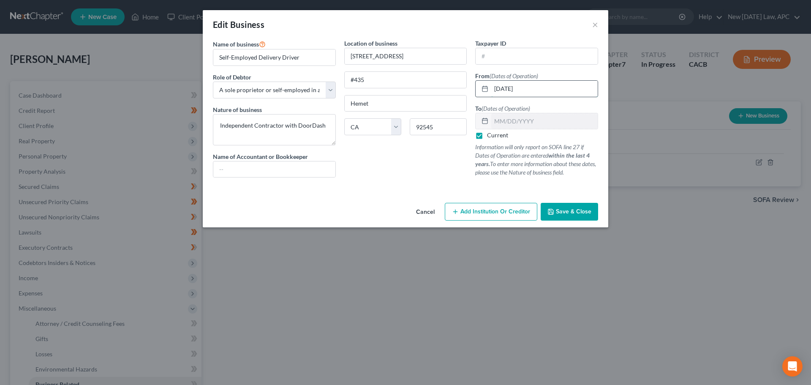
click at [526, 85] on input "01/01/2024" at bounding box center [544, 89] width 106 height 16
drag, startPoint x: 518, startPoint y: 86, endPoint x: 457, endPoint y: 71, distance: 62.3
click at [469, 86] on div "Name of business * Self-Employed Delivery Driver Role of Debtor * Select A memb…" at bounding box center [406, 115] width 394 height 152
type input "06/10/2024"
click at [584, 214] on span "Save & Close" at bounding box center [573, 211] width 35 height 7
